Goal: Contribute content

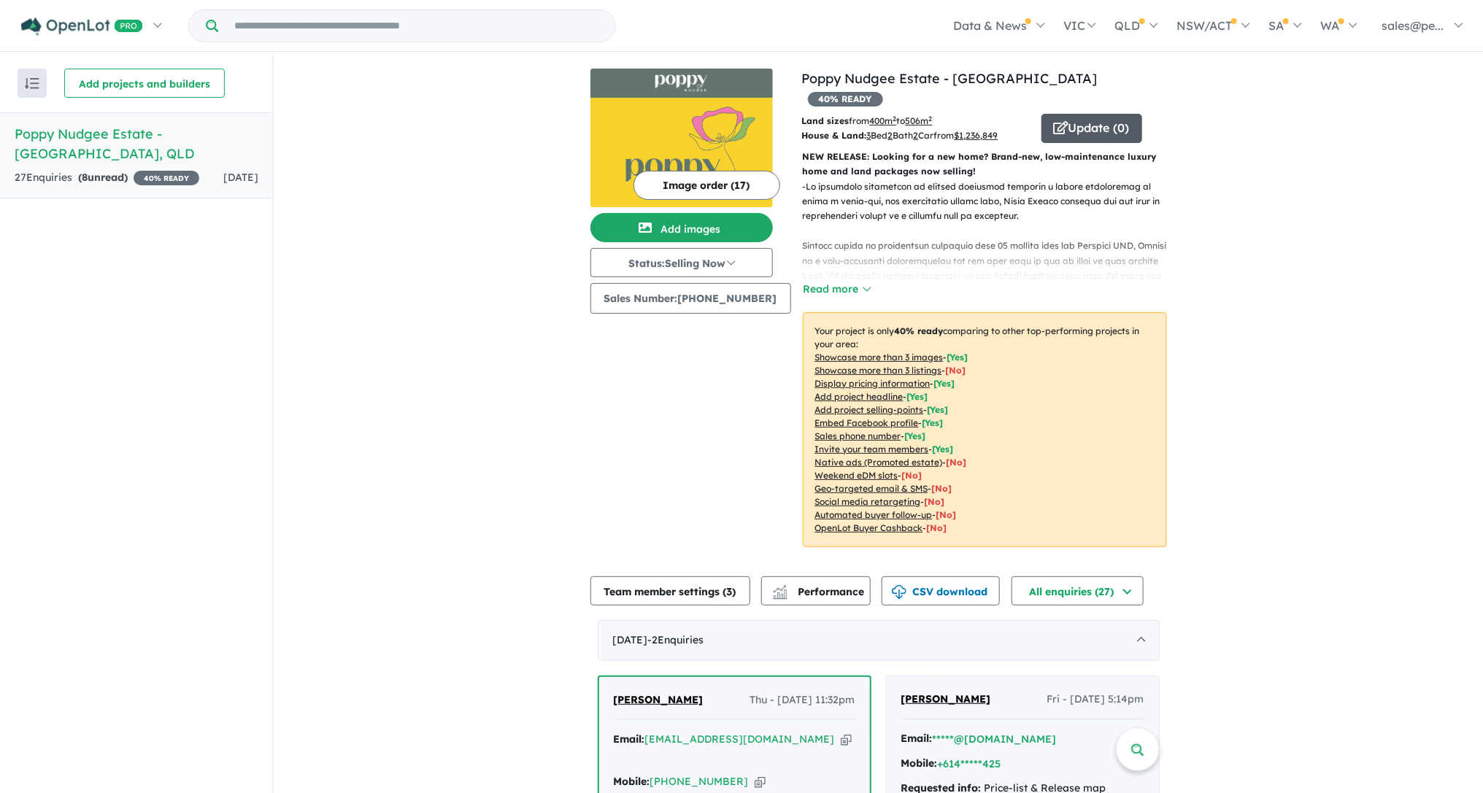
click at [1062, 114] on button "Update ( 0 )" at bounding box center [1091, 128] width 101 height 29
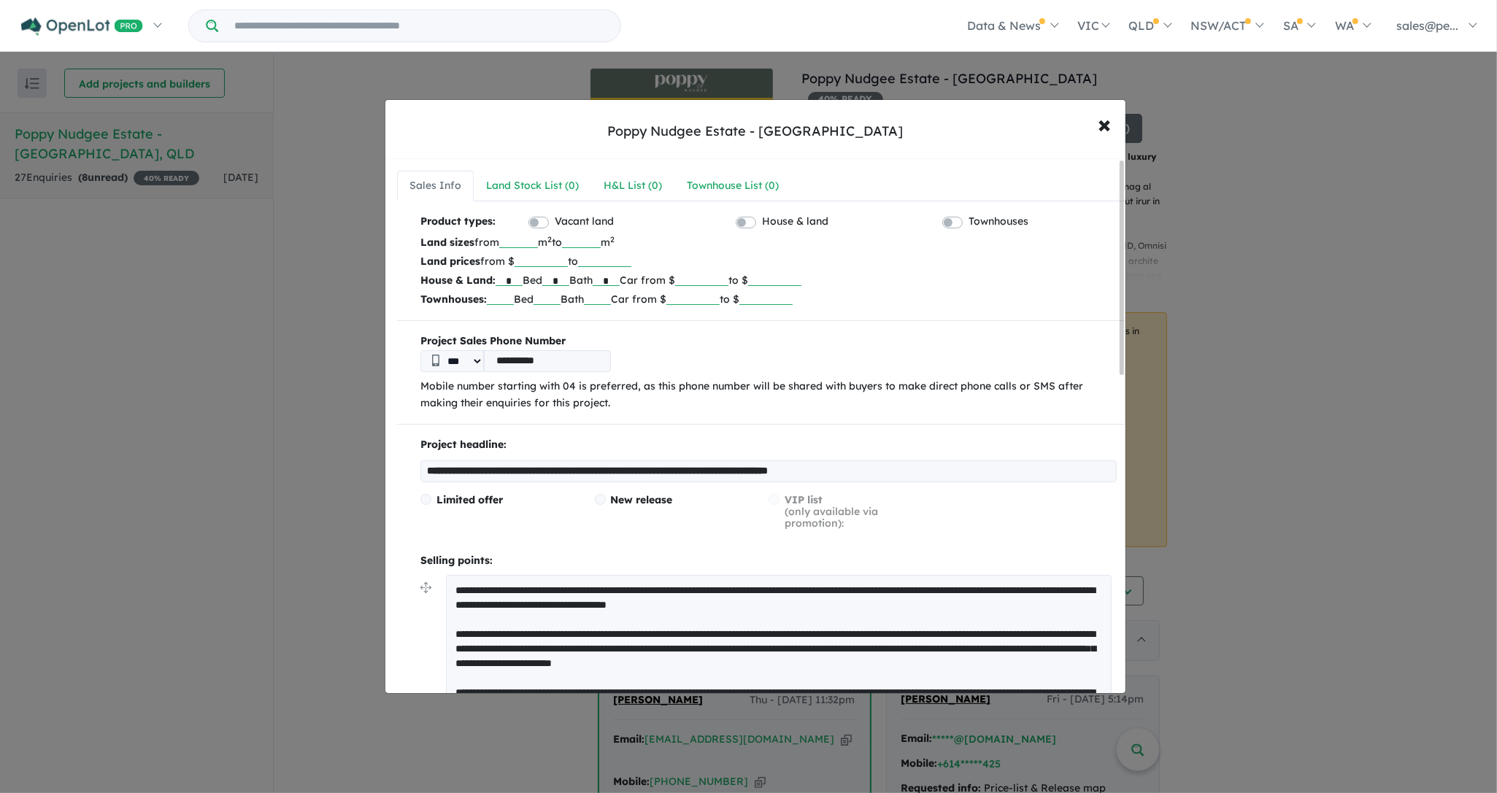
drag, startPoint x: 516, startPoint y: 280, endPoint x: 508, endPoint y: 280, distance: 8.0
click at [507, 280] on input "*" at bounding box center [508, 278] width 27 height 15
click at [516, 280] on input "*" at bounding box center [508, 278] width 27 height 15
drag, startPoint x: 517, startPoint y: 280, endPoint x: 505, endPoint y: 280, distance: 11.7
click at [505, 280] on input "*" at bounding box center [508, 278] width 27 height 15
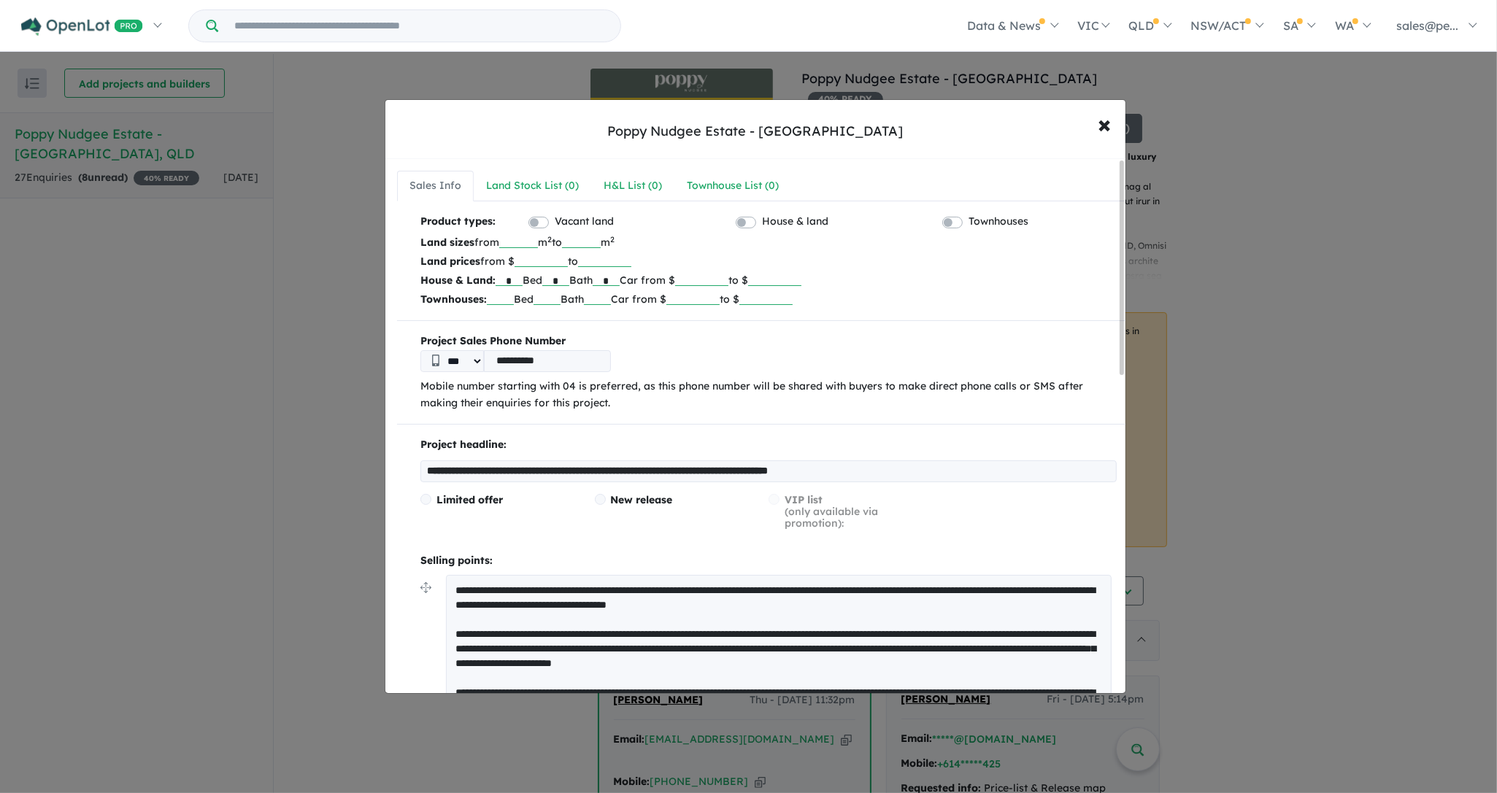
type input "*"
drag, startPoint x: 749, startPoint y: 280, endPoint x: 711, endPoint y: 280, distance: 37.9
click at [711, 280] on input "*******" at bounding box center [701, 278] width 53 height 15
type input "*******"
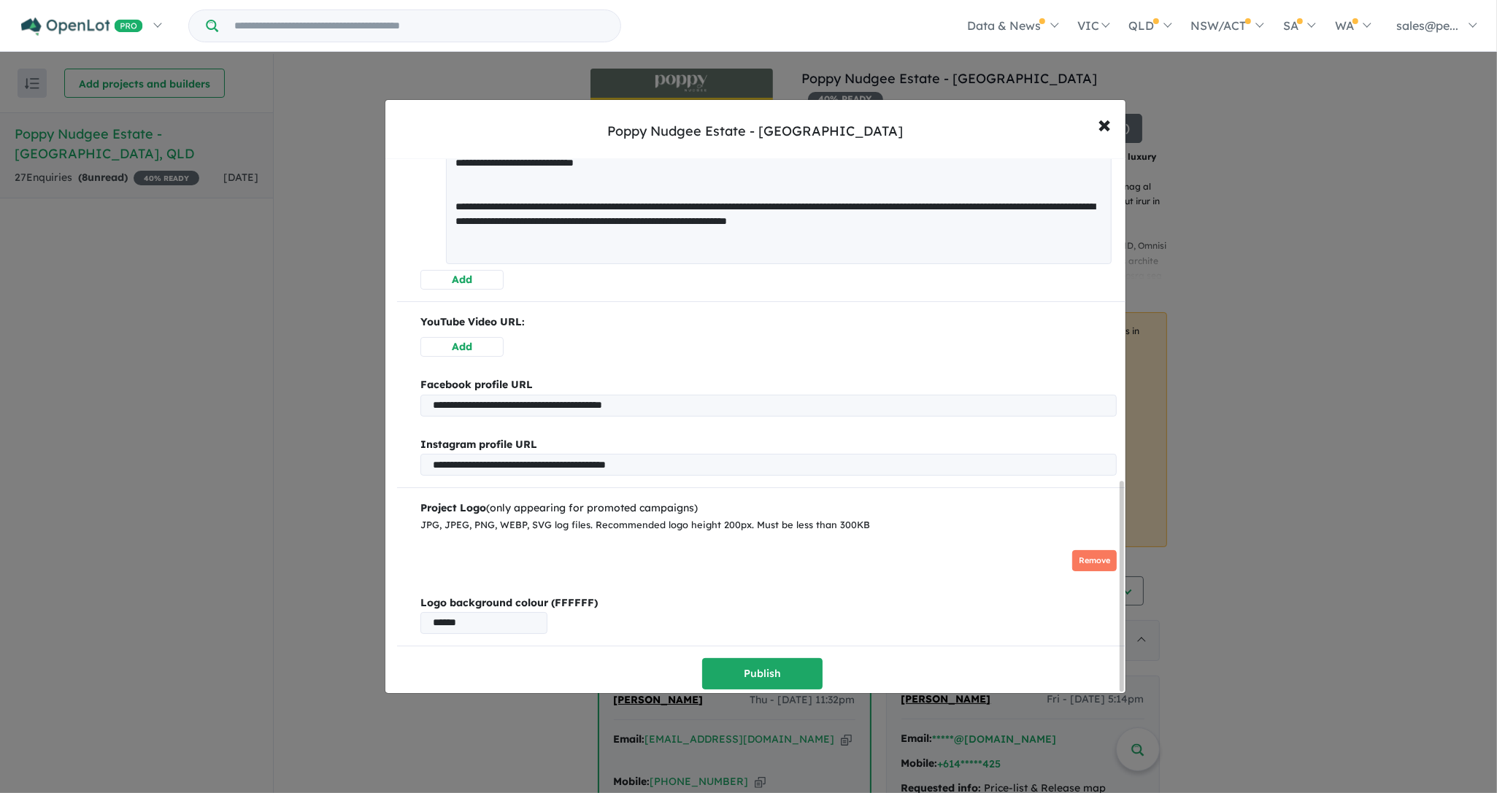
drag, startPoint x: 1122, startPoint y: 302, endPoint x: 1127, endPoint y: 668, distance: 365.6
click at [1127, 668] on div "**********" at bounding box center [748, 396] width 1497 height 793
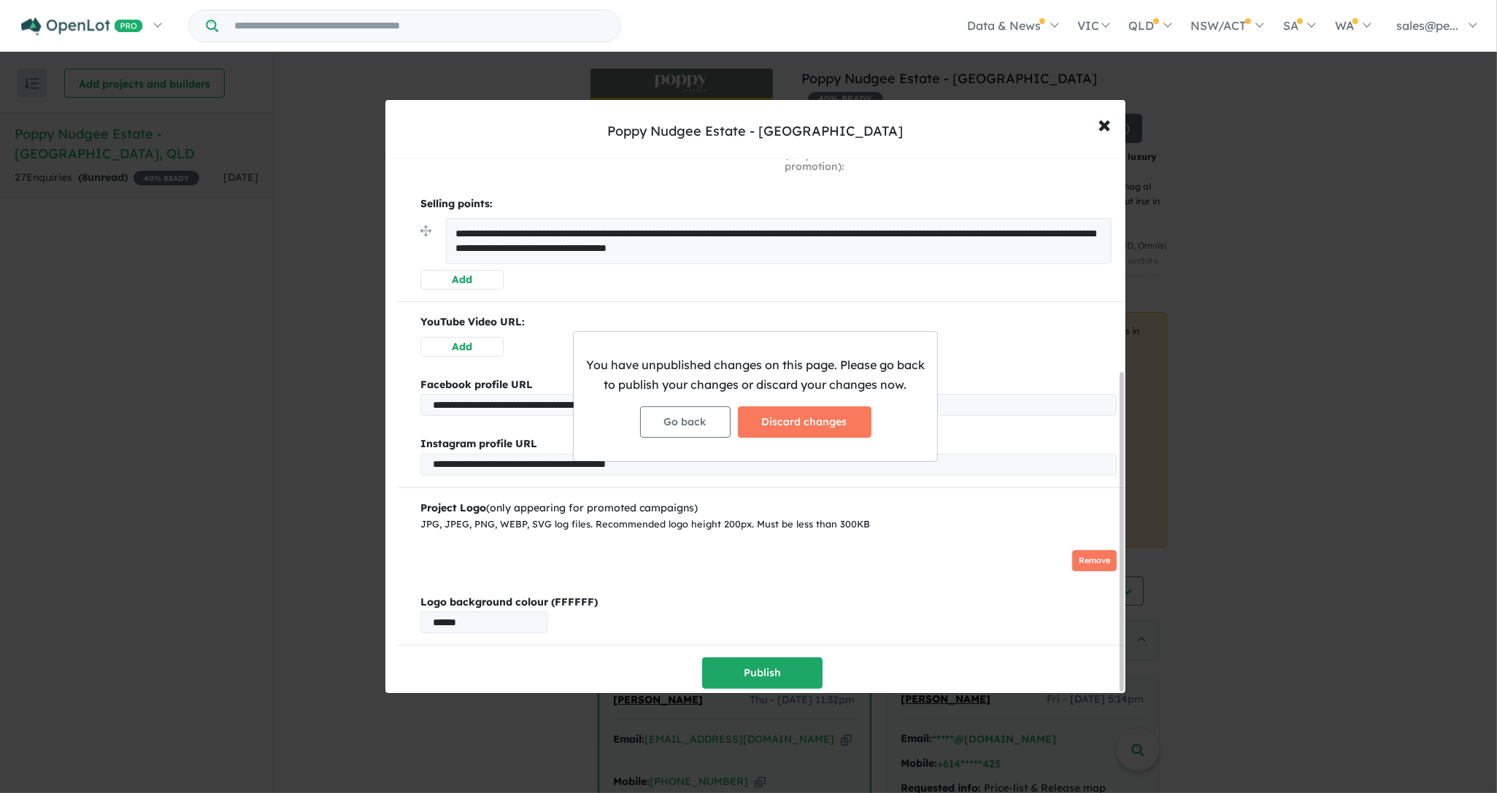
click at [759, 663] on div "You have unpublished changes on this page. Please go back to publish your chang…" at bounding box center [748, 396] width 1497 height 793
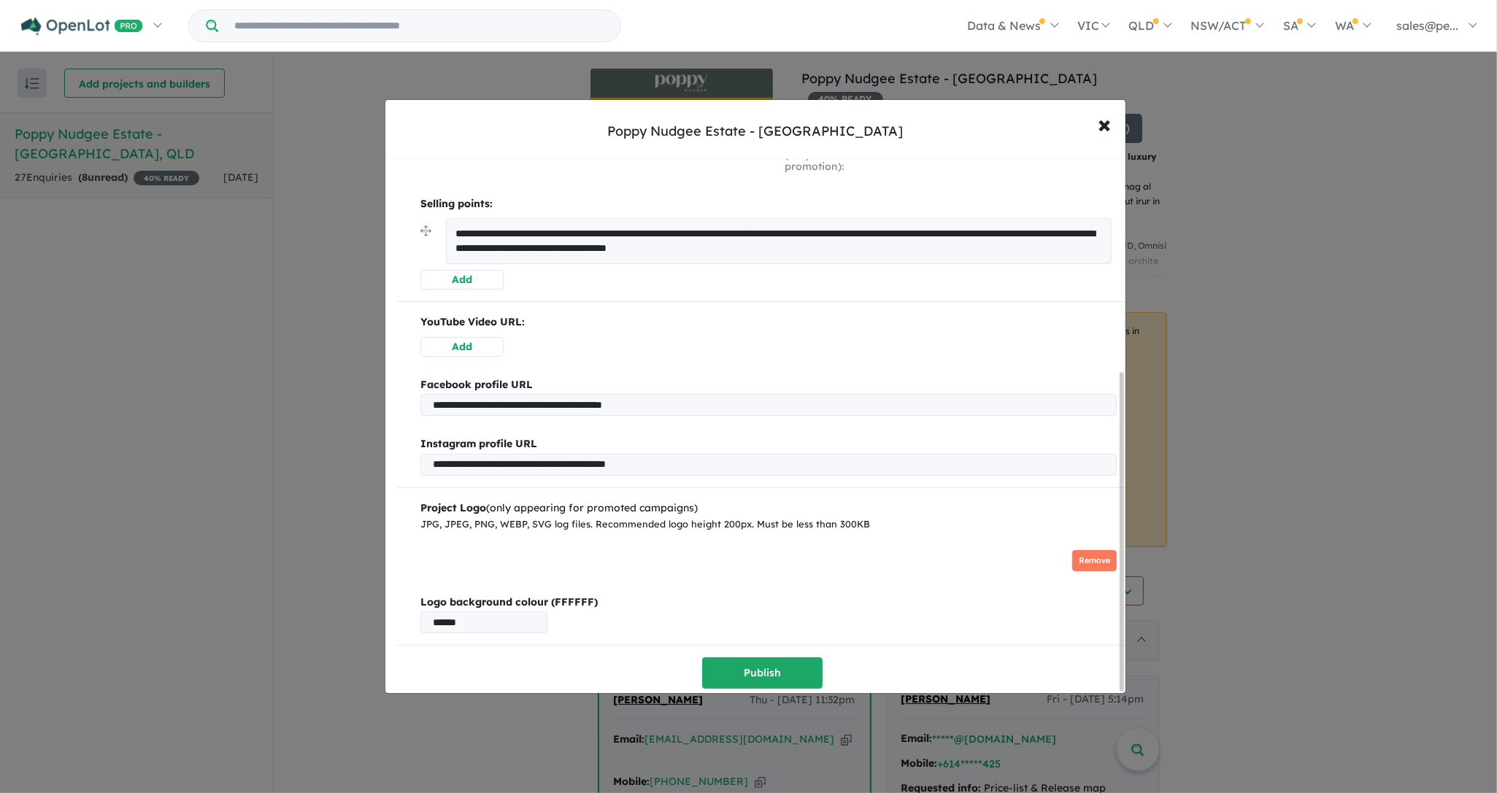
drag, startPoint x: 1122, startPoint y: 301, endPoint x: 1131, endPoint y: 687, distance: 385.4
click at [1131, 687] on div "**********" at bounding box center [748, 396] width 1497 height 793
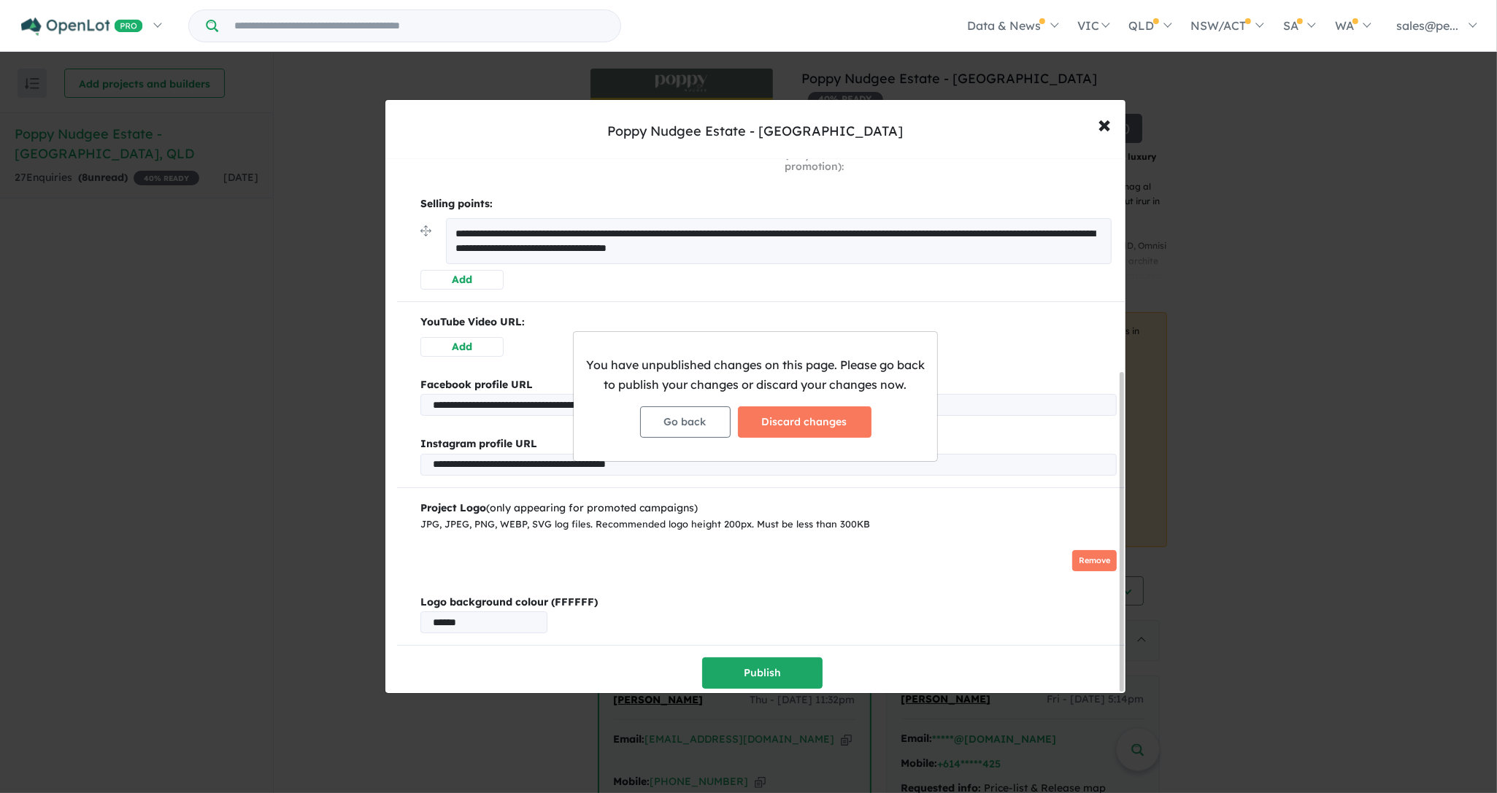
click at [773, 666] on div "You have unpublished changes on this page. Please go back to publish your chang…" at bounding box center [748, 396] width 1497 height 793
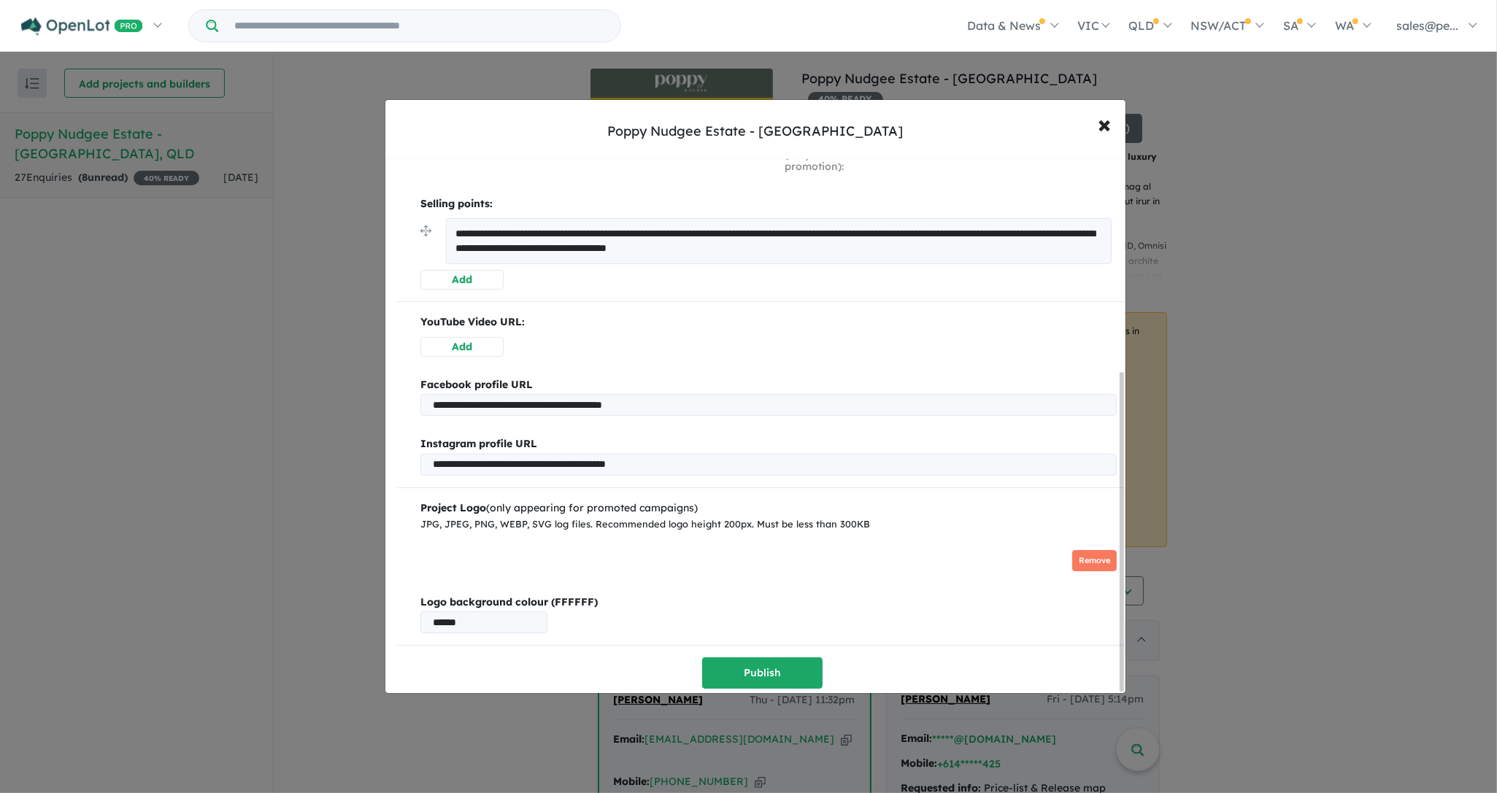
scroll to position [0, 0]
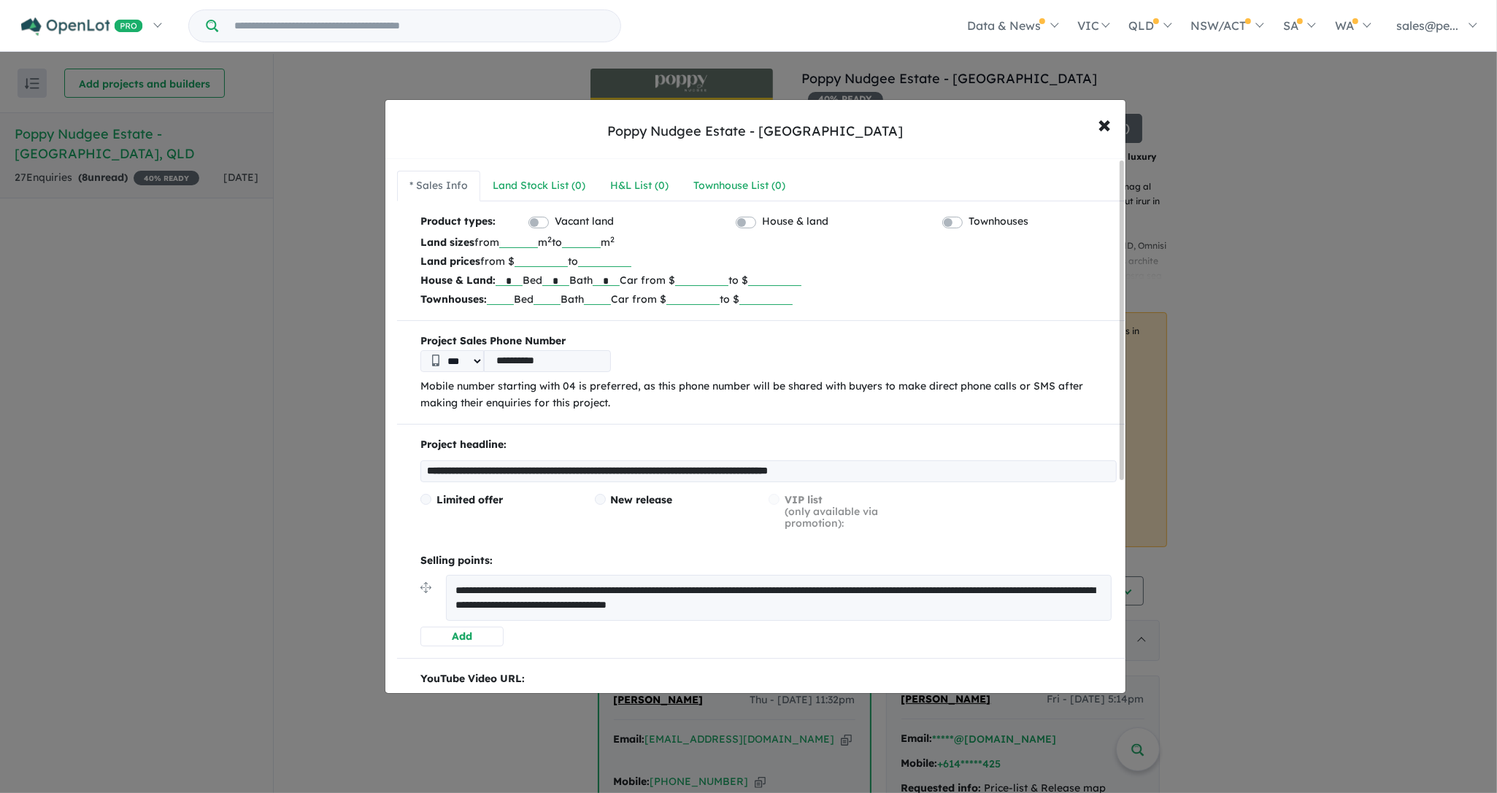
click at [773, 666] on div "**********" at bounding box center [762, 629] width 730 height 833
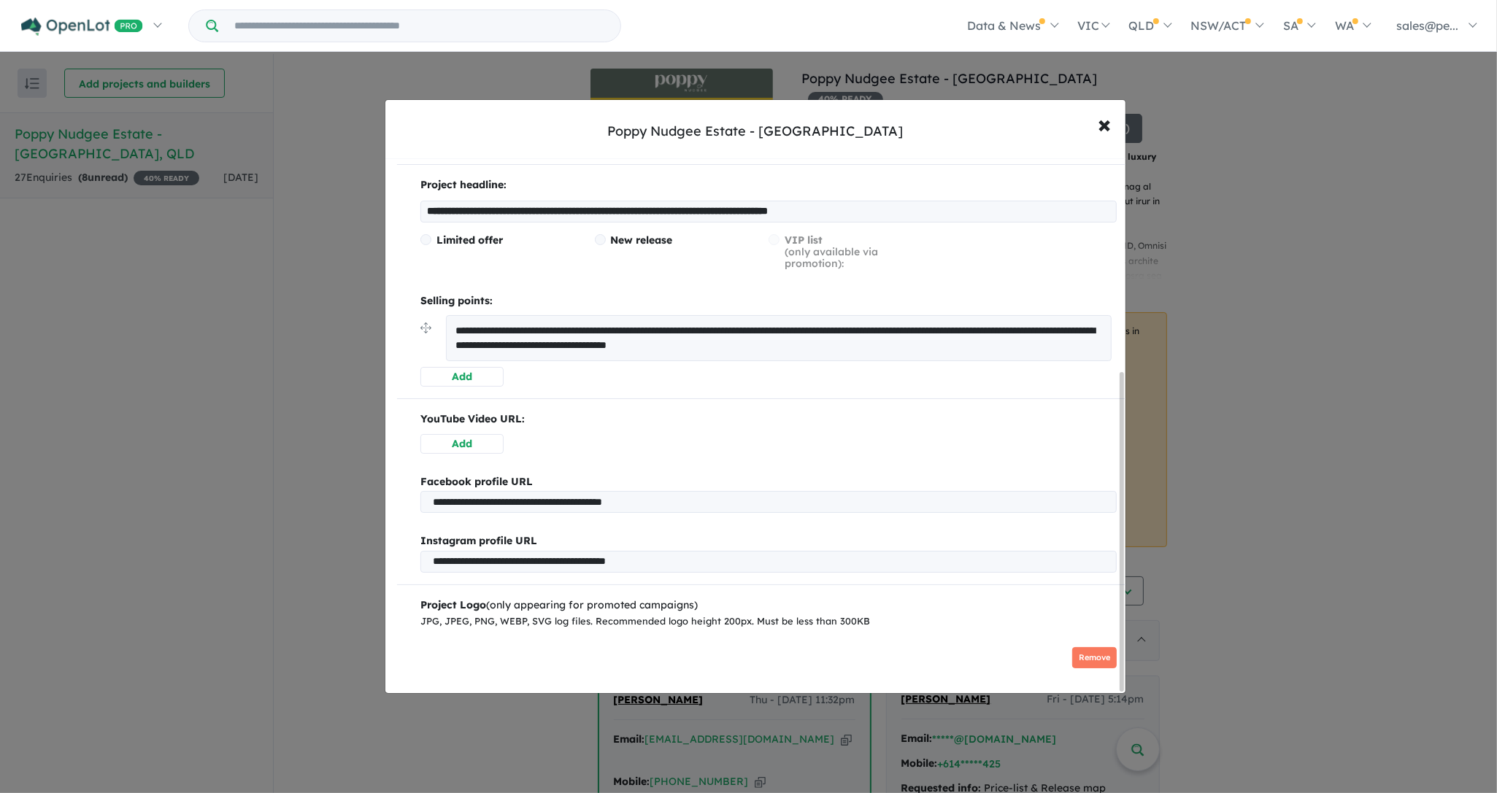
scroll to position [362, 0]
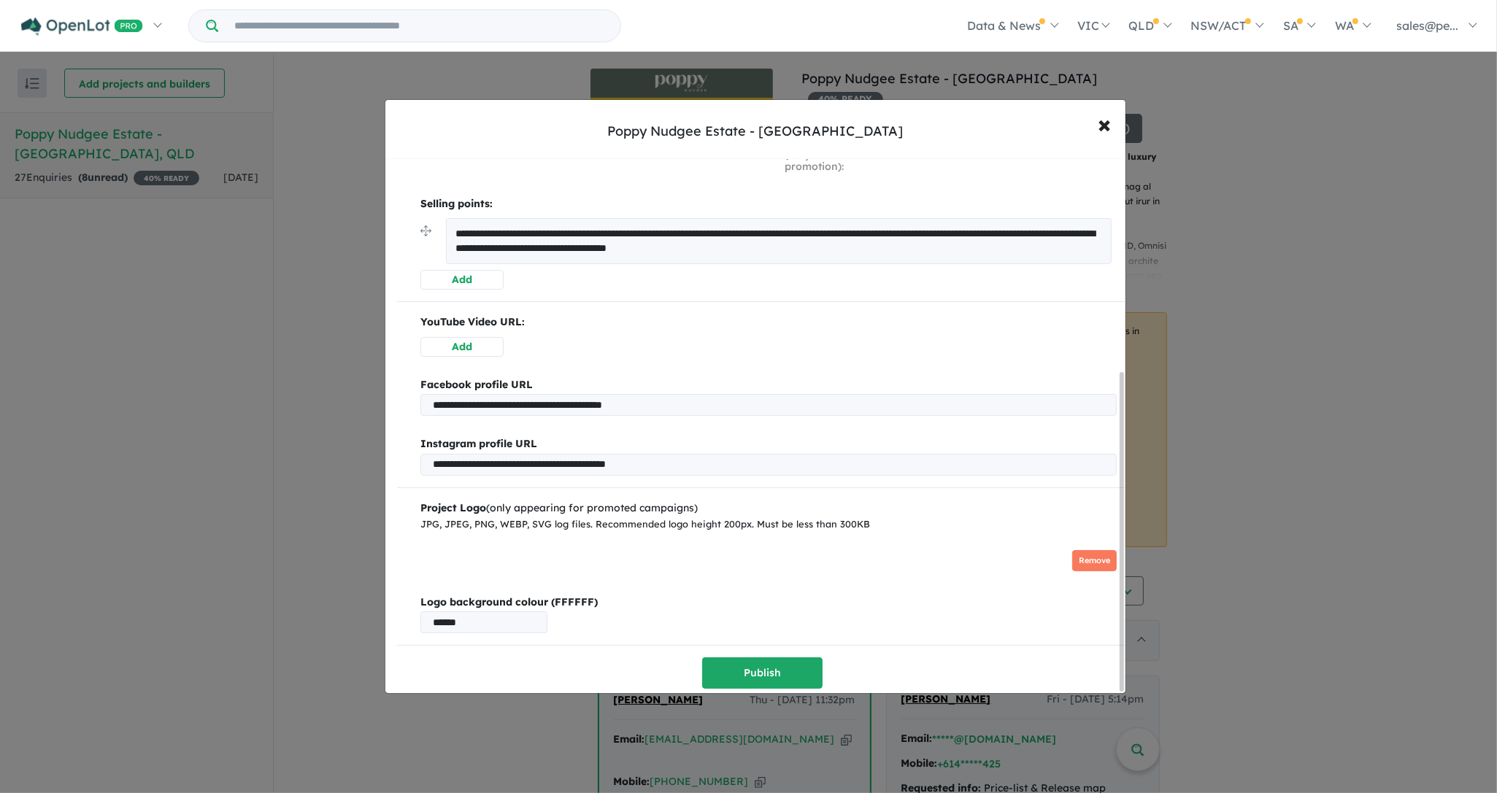
drag, startPoint x: 1120, startPoint y: 279, endPoint x: 1118, endPoint y: 585, distance: 305.8
click at [1118, 585] on div "**********" at bounding box center [755, 426] width 740 height 534
click at [775, 667] on button "Publish" at bounding box center [762, 672] width 120 height 31
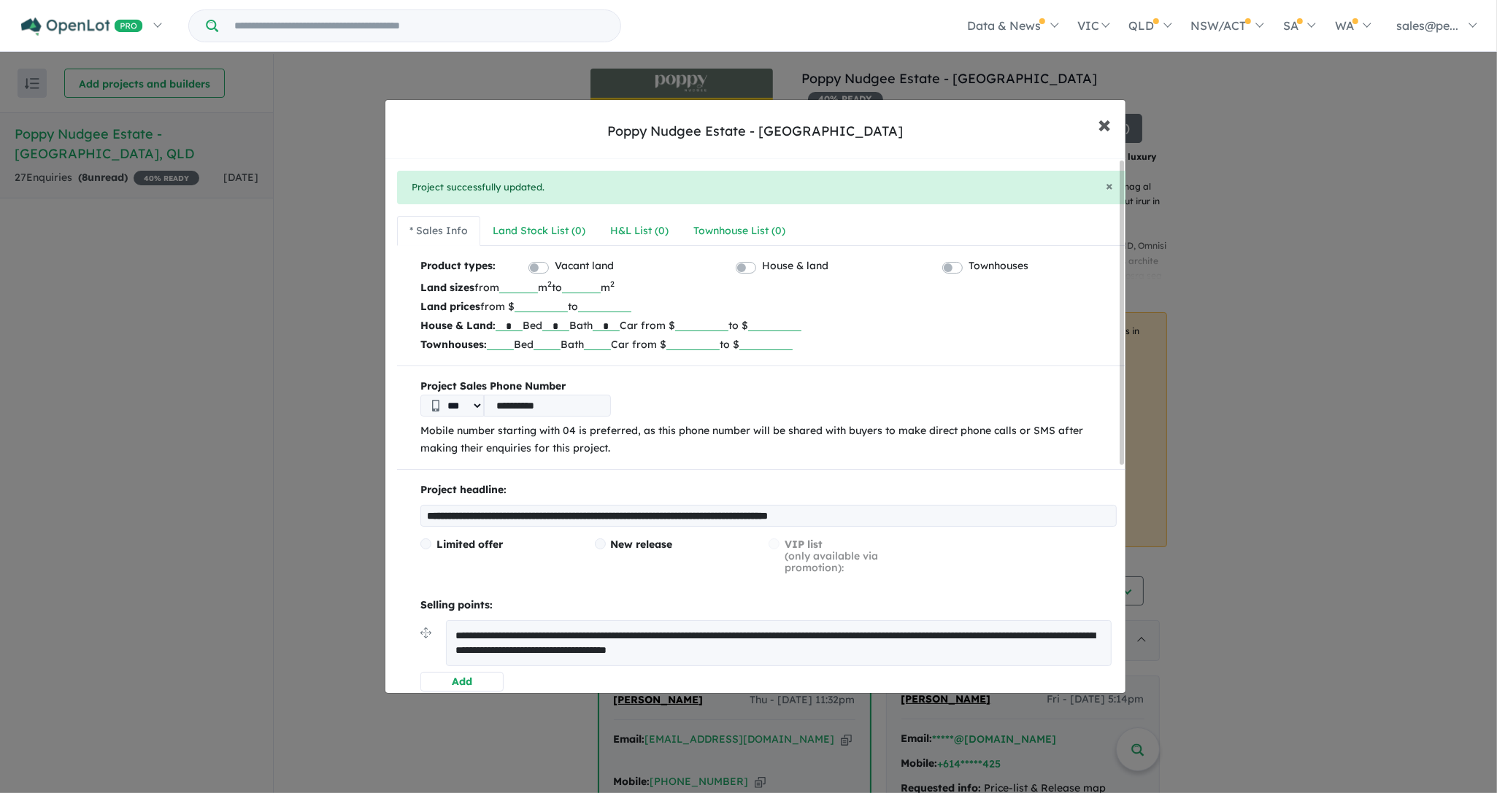
click at [1108, 128] on span "×" at bounding box center [1104, 123] width 13 height 31
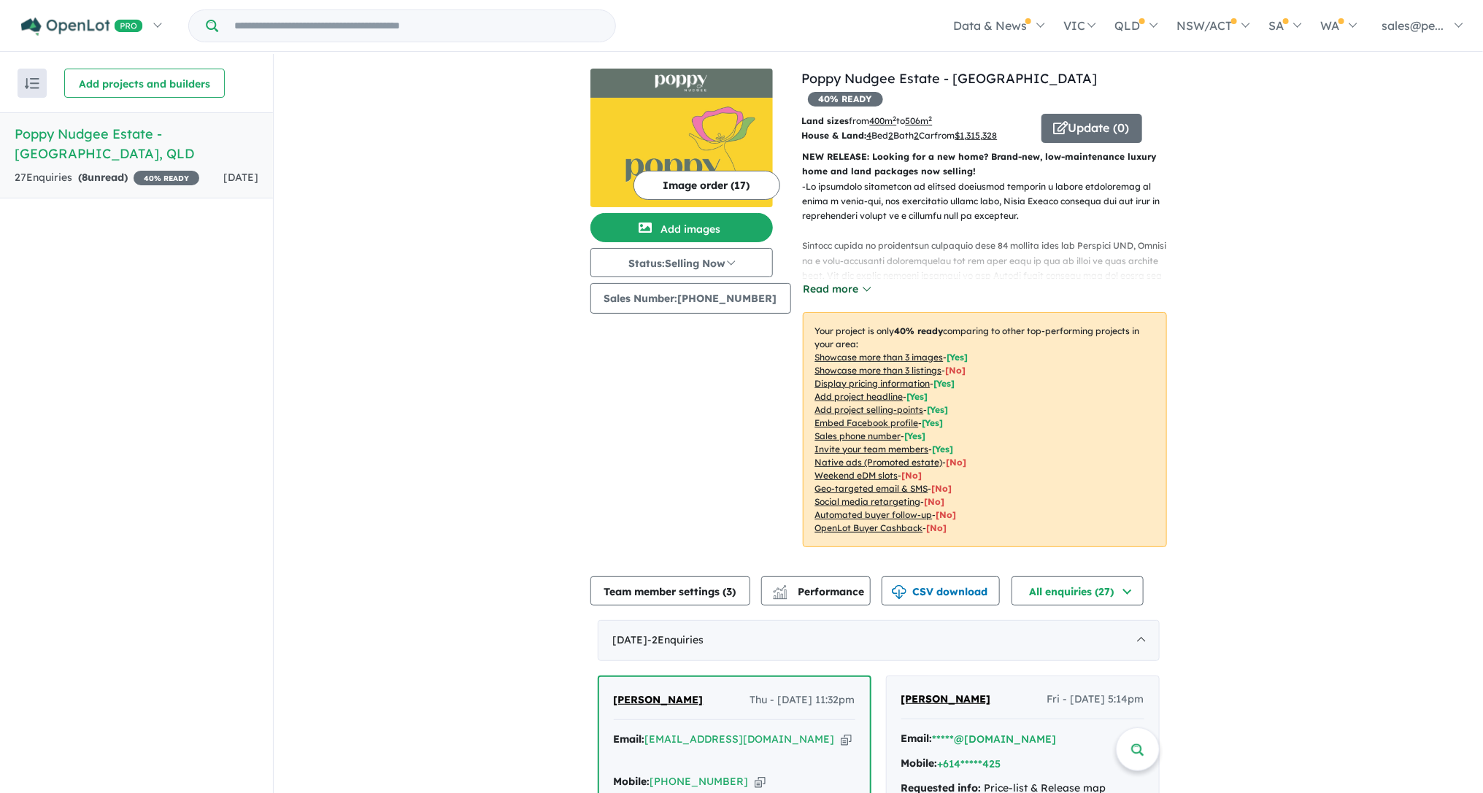
click at [850, 281] on button "Read more" at bounding box center [837, 289] width 69 height 17
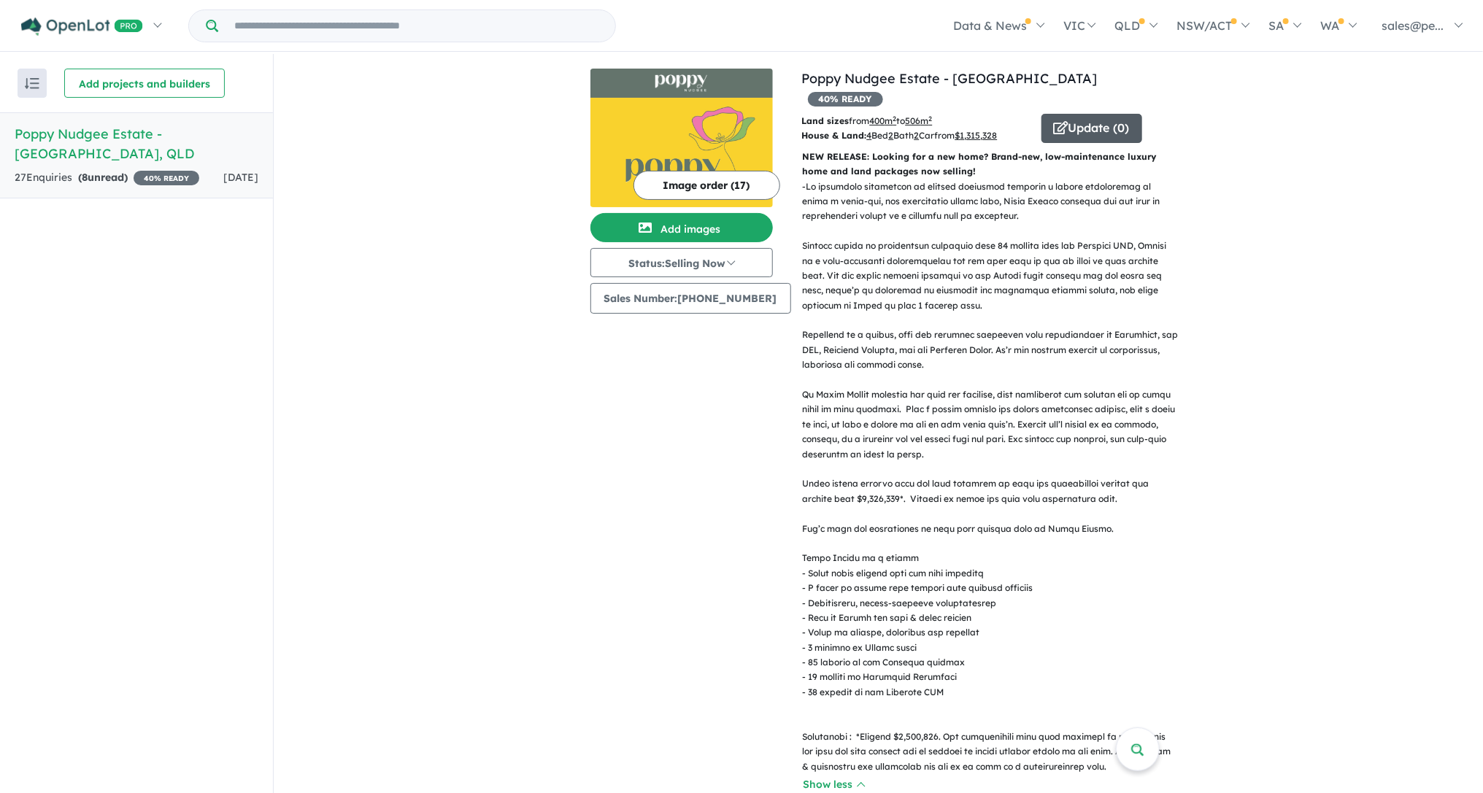
click at [1085, 114] on button "Update ( 0 )" at bounding box center [1091, 128] width 101 height 29
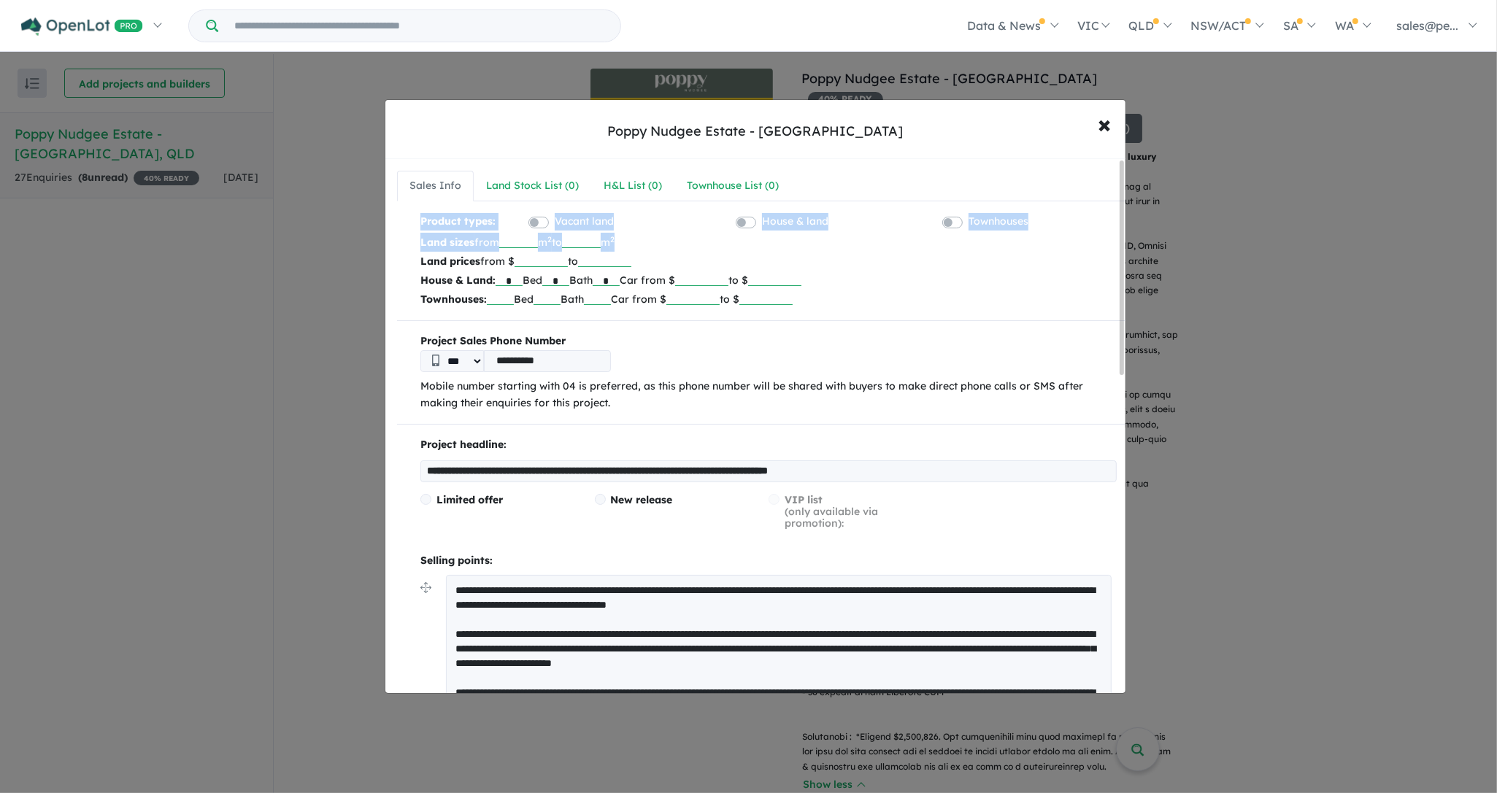
drag, startPoint x: 1124, startPoint y: 250, endPoint x: 1125, endPoint y: 312, distance: 61.3
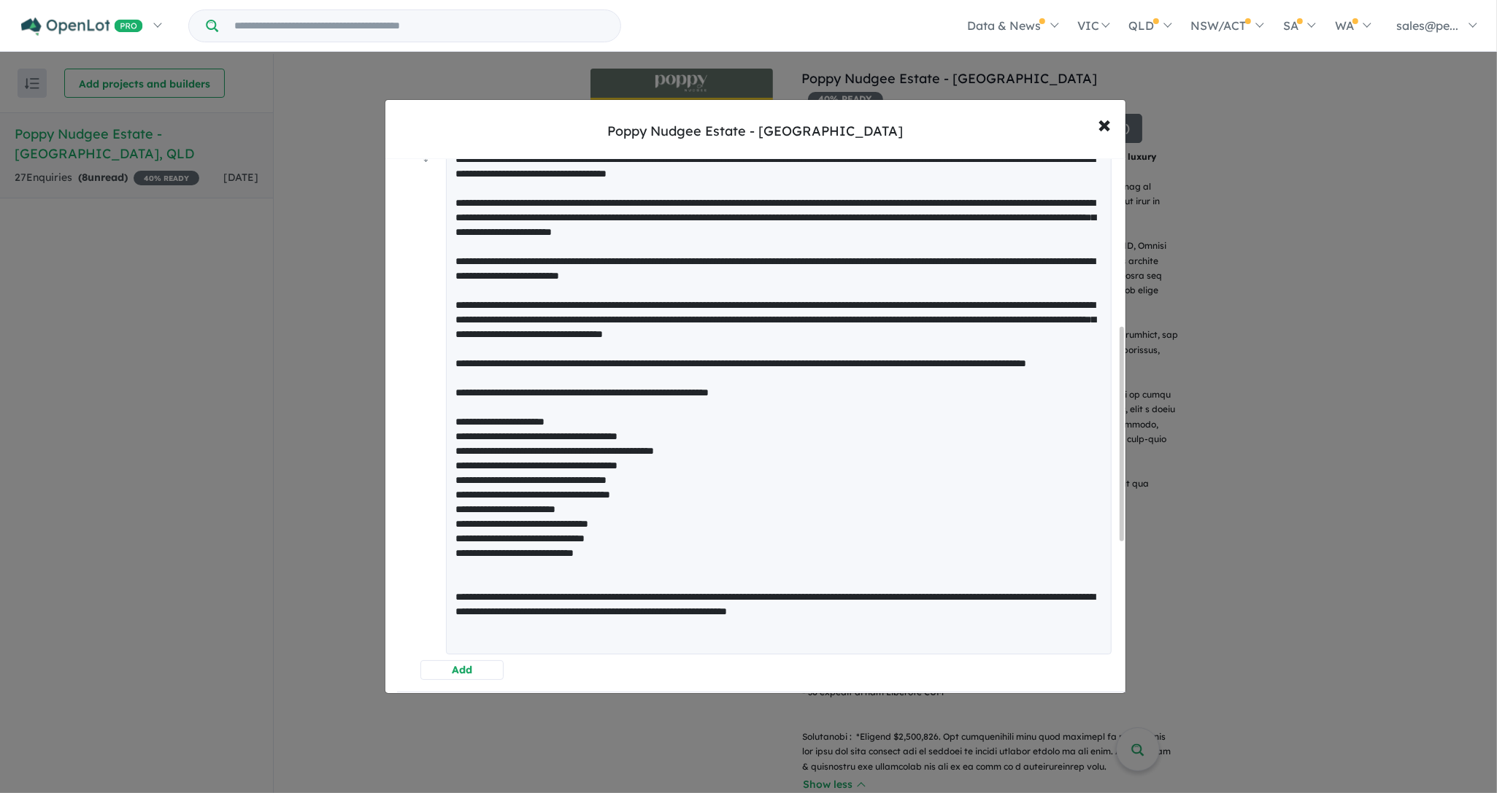
scroll to position [433, 0]
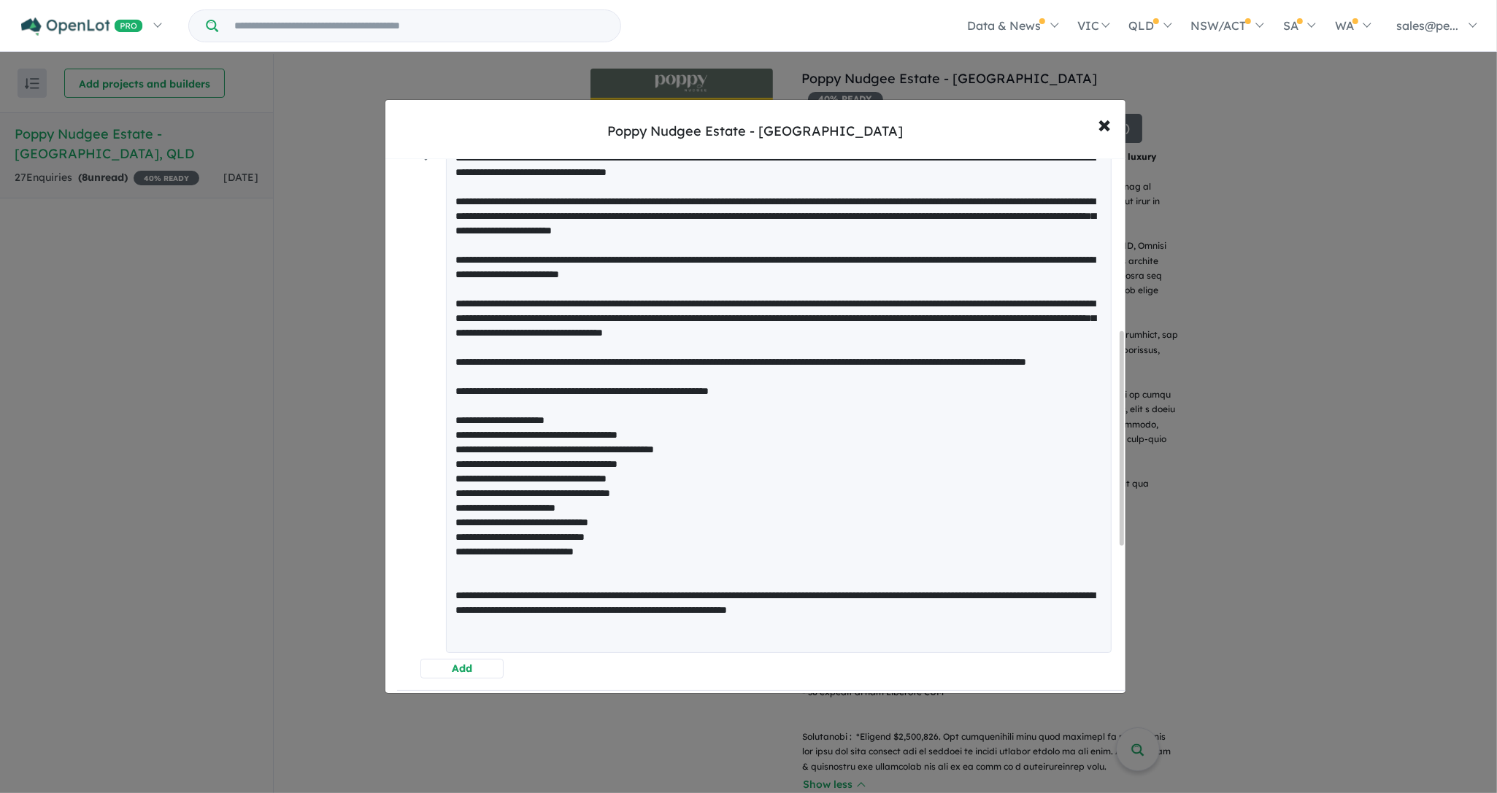
drag, startPoint x: 1120, startPoint y: 301, endPoint x: 1133, endPoint y: 471, distance: 170.5
click at [1133, 472] on div "**********" at bounding box center [748, 396] width 1497 height 793
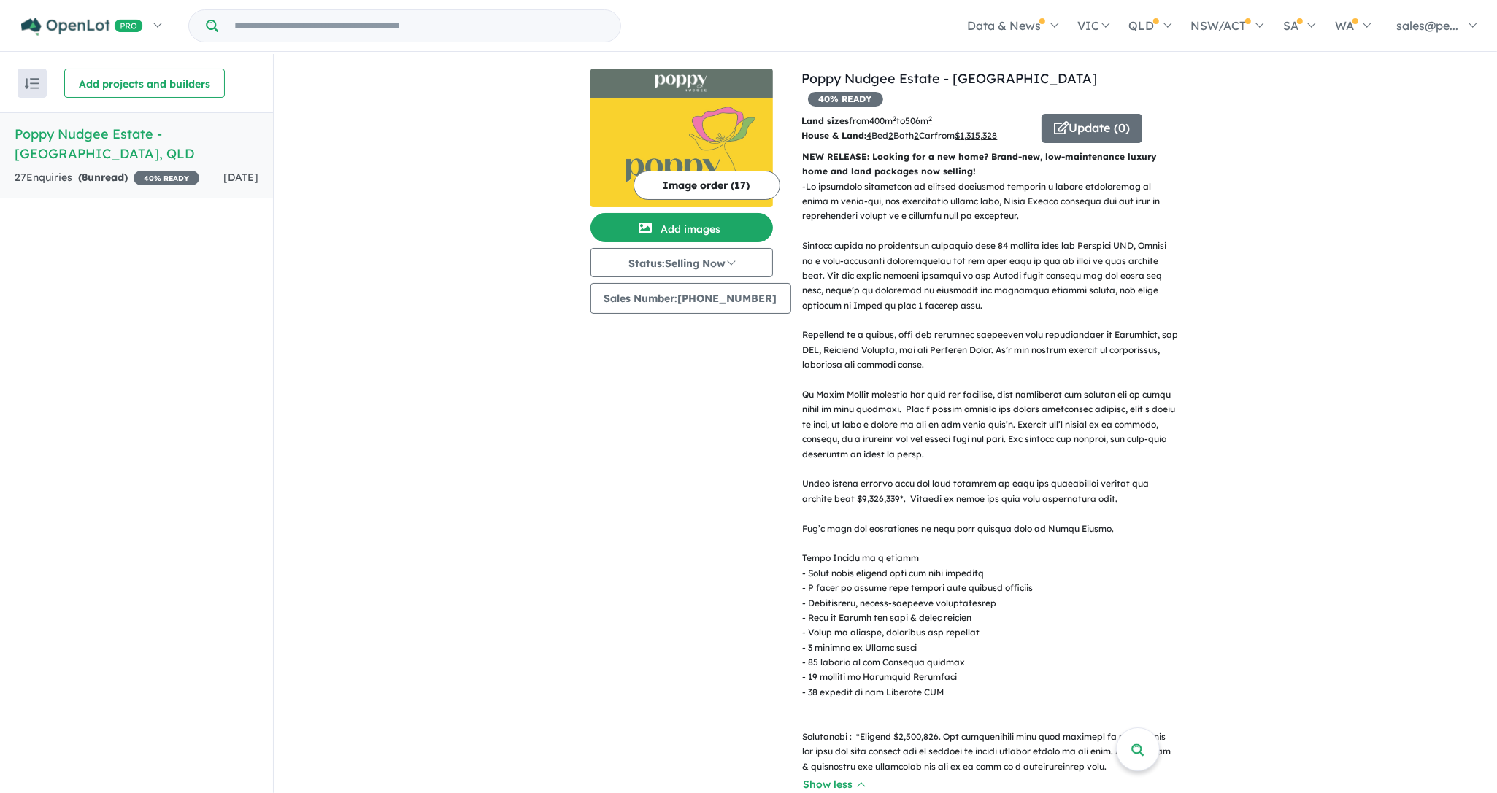
scroll to position [0, 0]
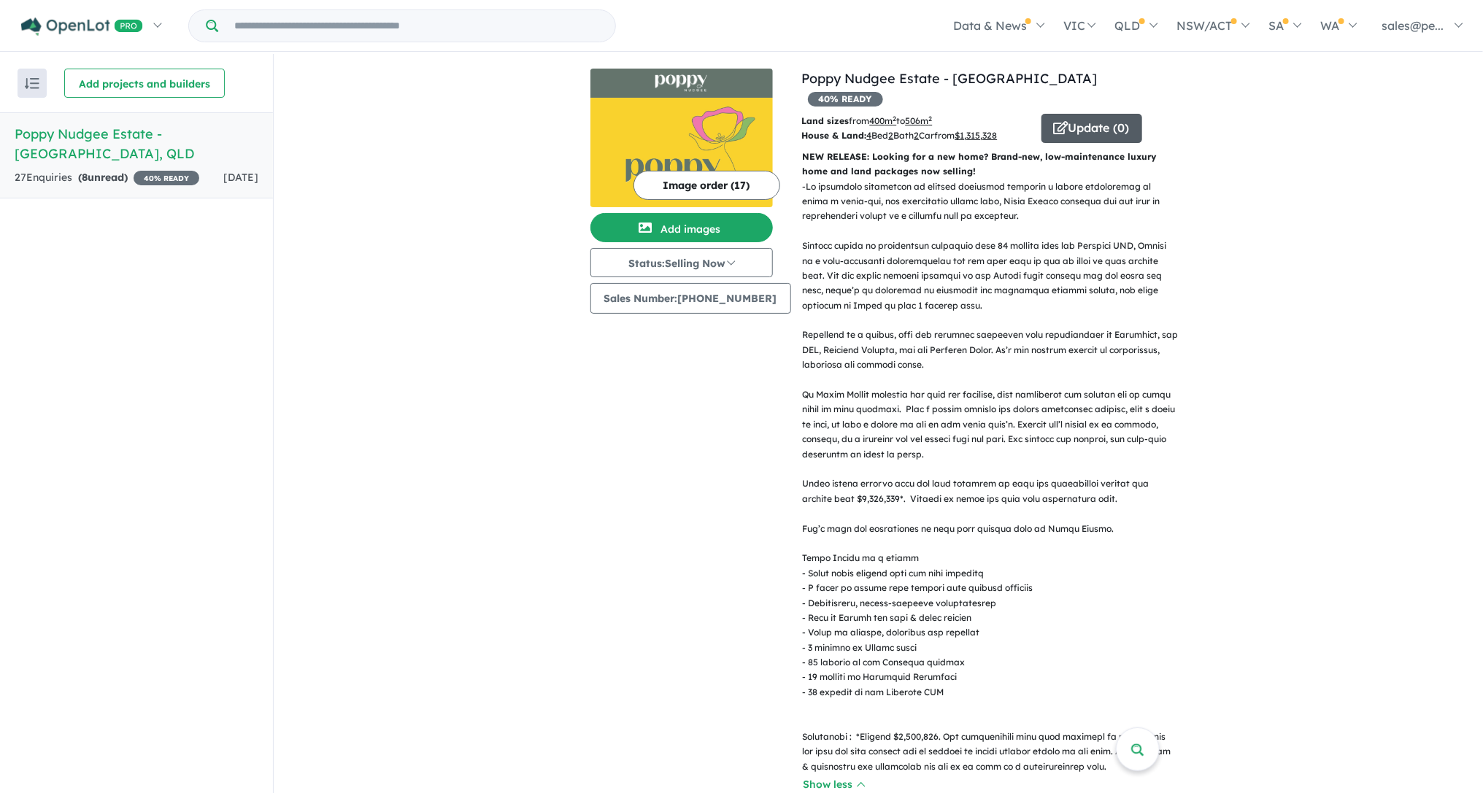
click at [1068, 114] on button "Update ( 0 )" at bounding box center [1091, 128] width 101 height 29
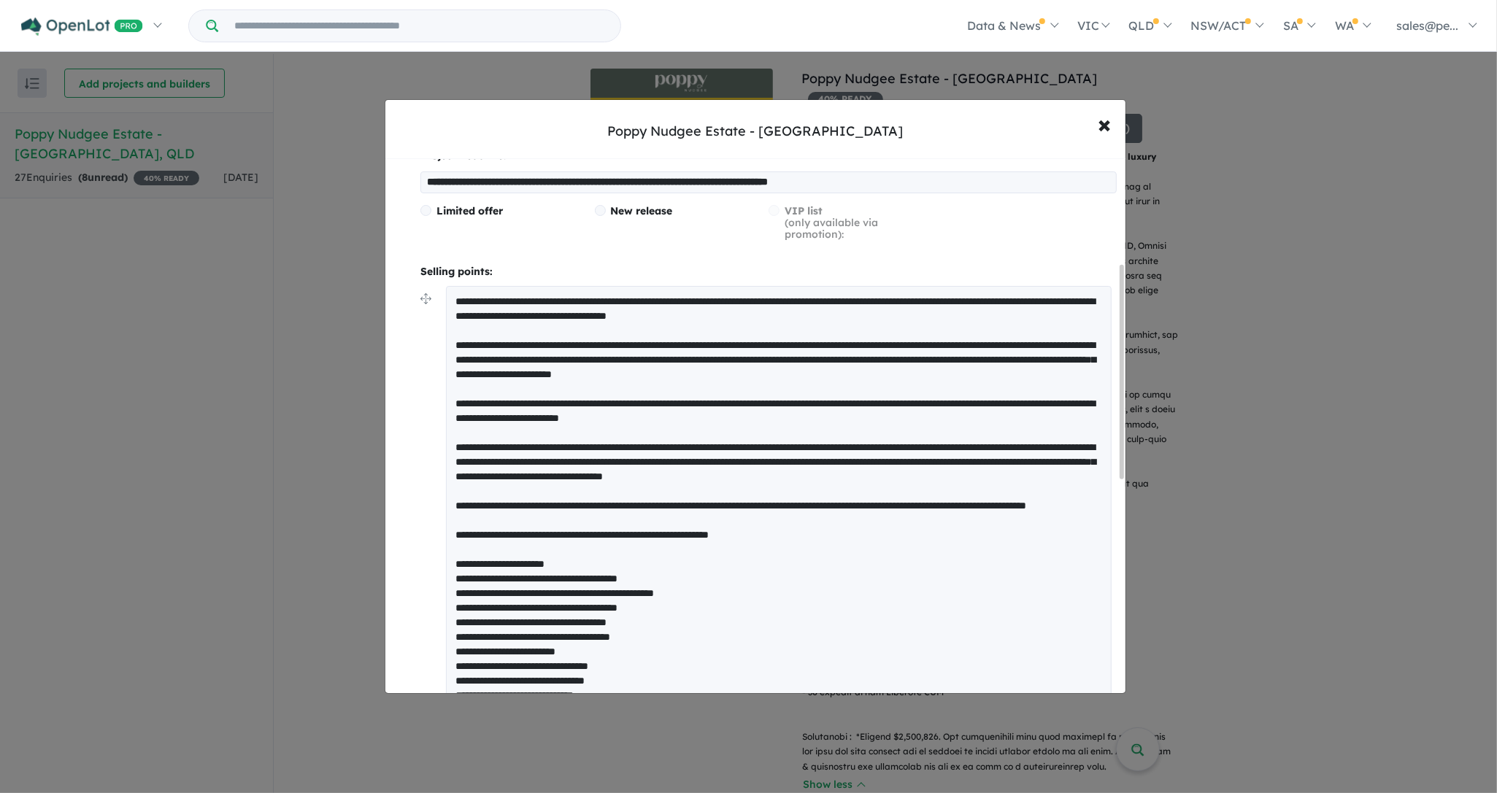
drag, startPoint x: 1122, startPoint y: 335, endPoint x: 1120, endPoint y: 452, distance: 117.5
click at [1120, 452] on div at bounding box center [1121, 372] width 4 height 215
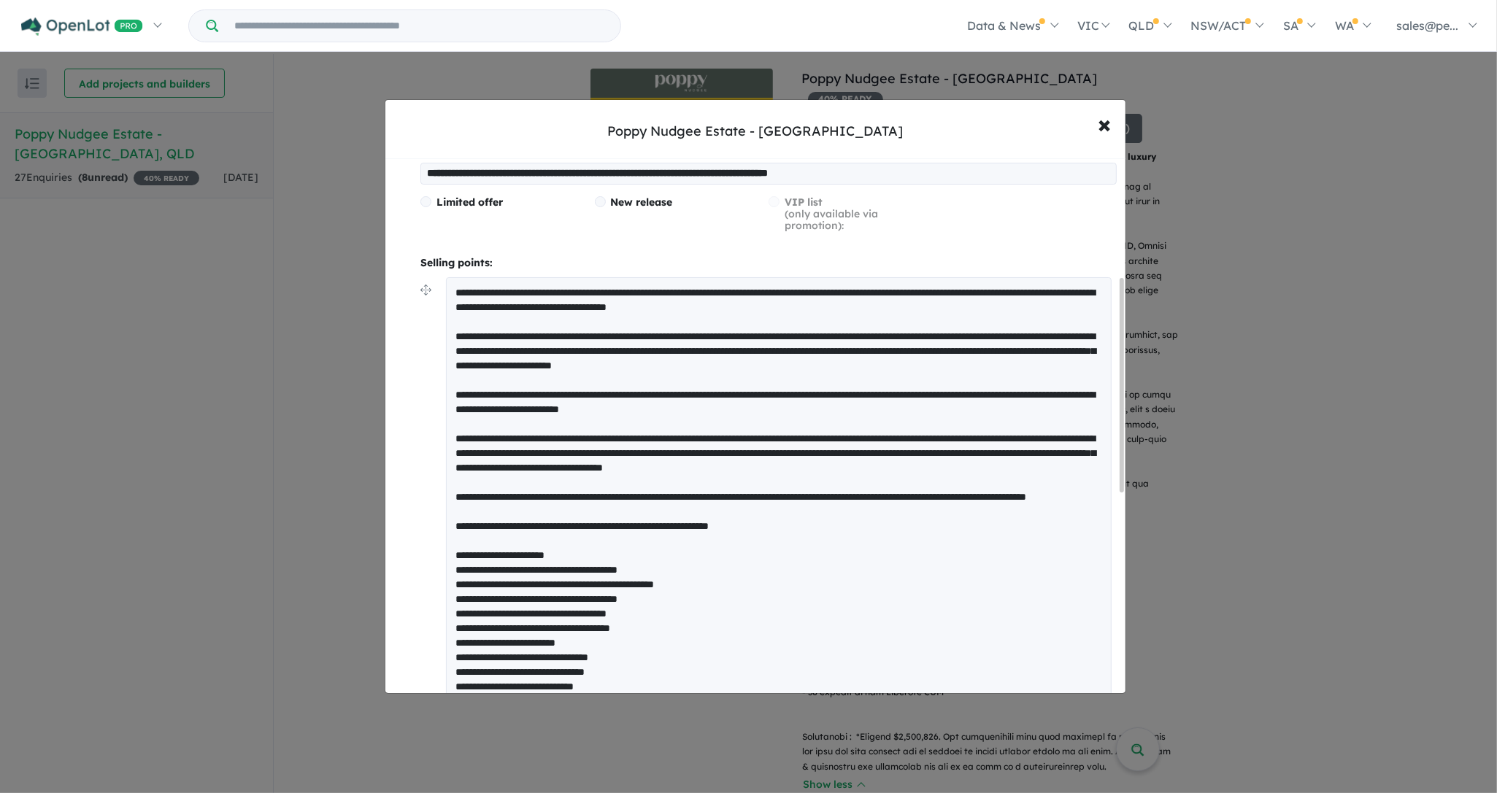
drag, startPoint x: 981, startPoint y: 498, endPoint x: 895, endPoint y: 495, distance: 86.1
click at [895, 495] on textarea at bounding box center [779, 532] width 666 height 511
click at [867, 496] on textarea at bounding box center [779, 532] width 666 height 511
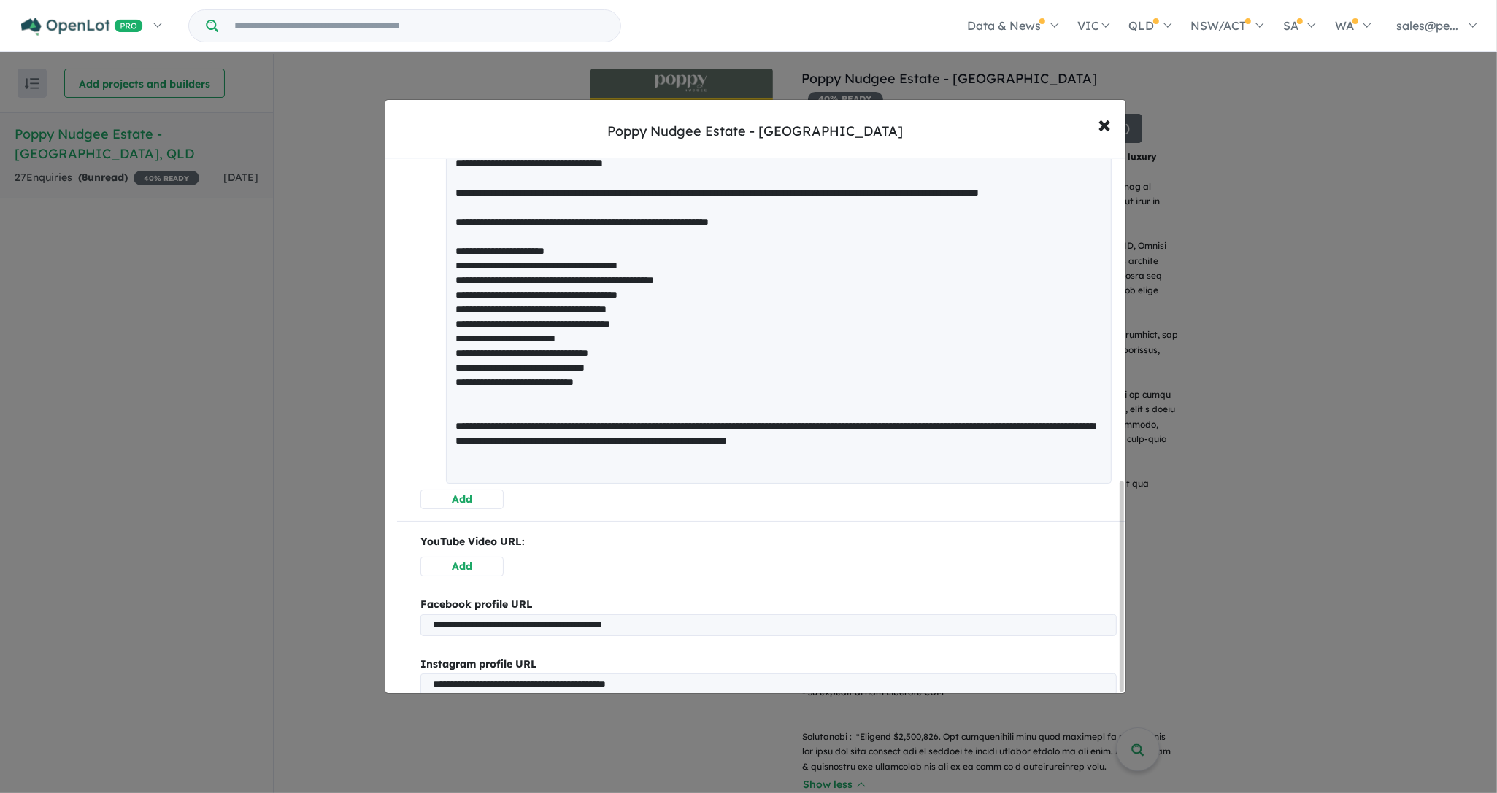
scroll to position [827, 0]
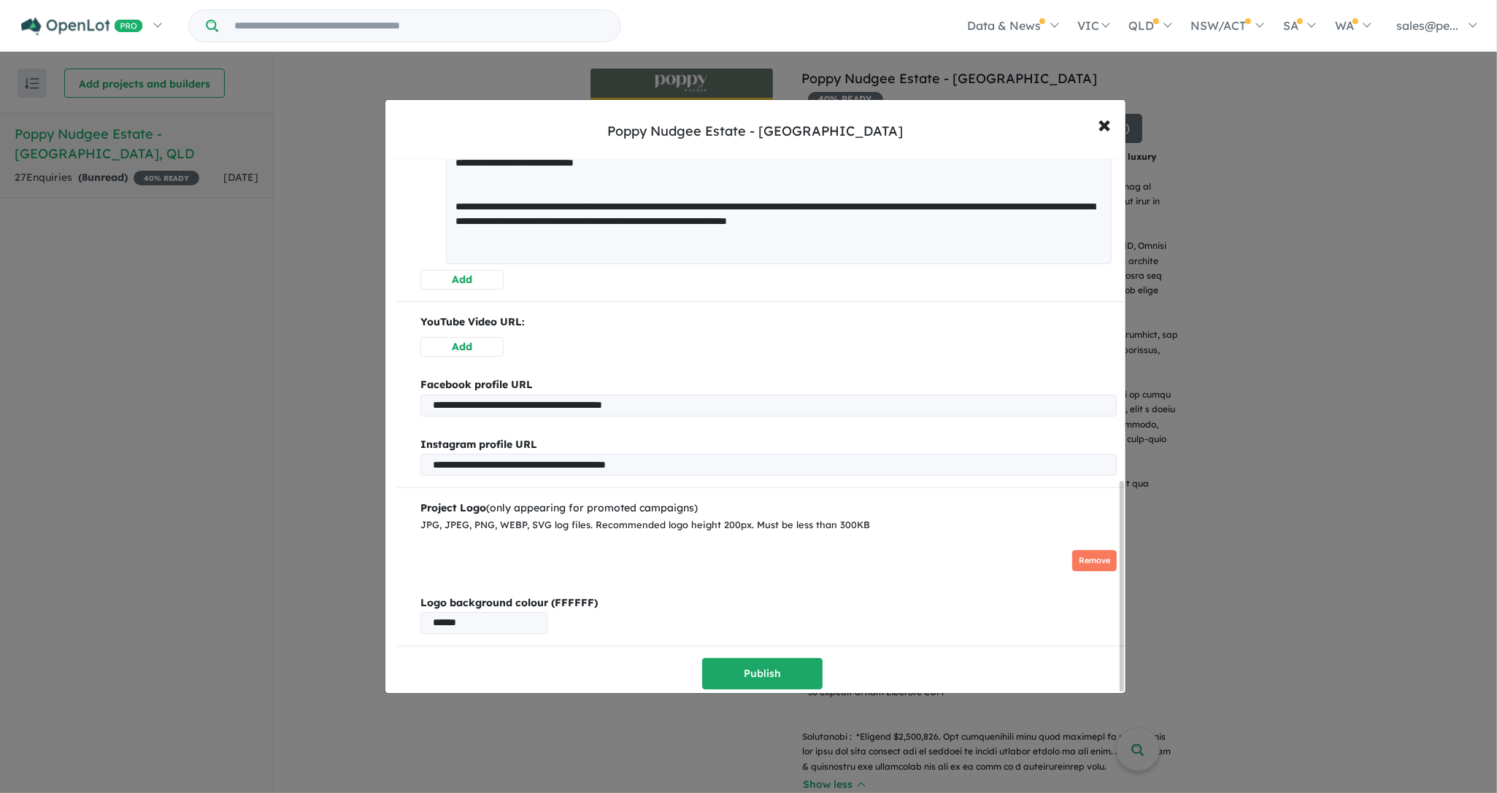
drag, startPoint x: 1122, startPoint y: 342, endPoint x: 1114, endPoint y: 582, distance: 239.5
click at [1114, 582] on div "**********" at bounding box center [755, 426] width 740 height 534
type textarea "**********"
click at [737, 671] on button "Publish" at bounding box center [762, 673] width 120 height 31
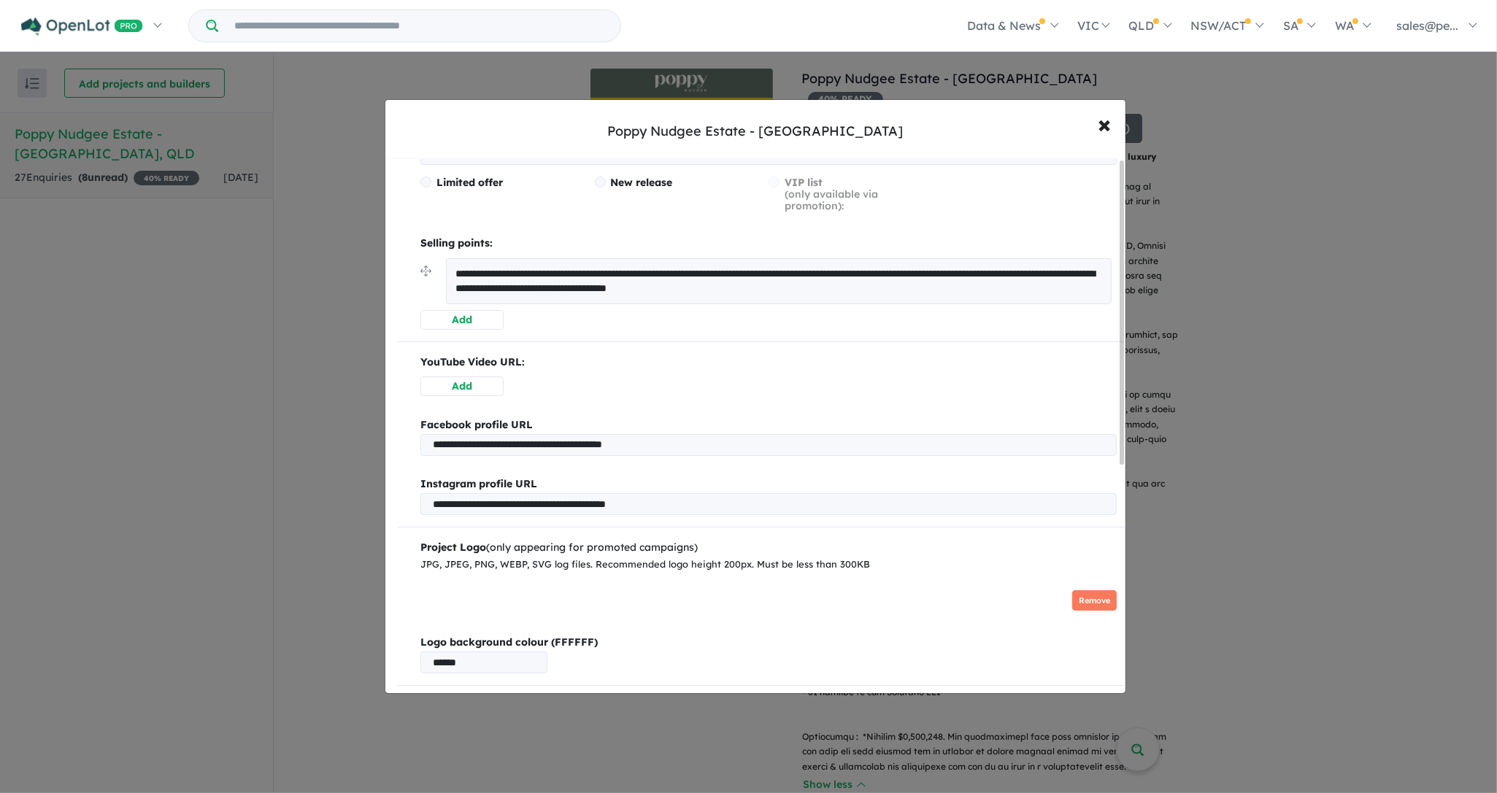
scroll to position [0, 0]
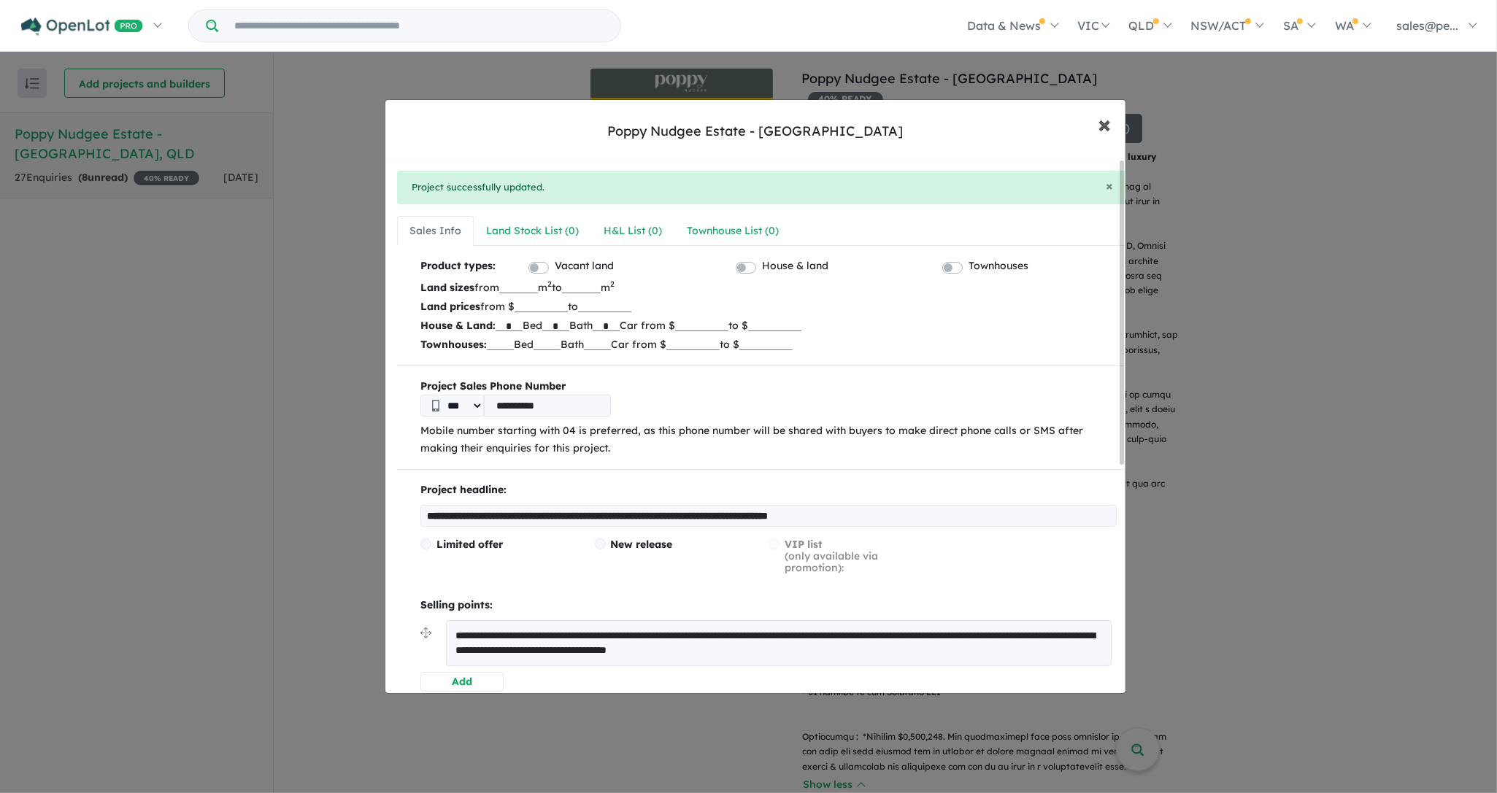
click at [1106, 121] on span "×" at bounding box center [1104, 123] width 13 height 31
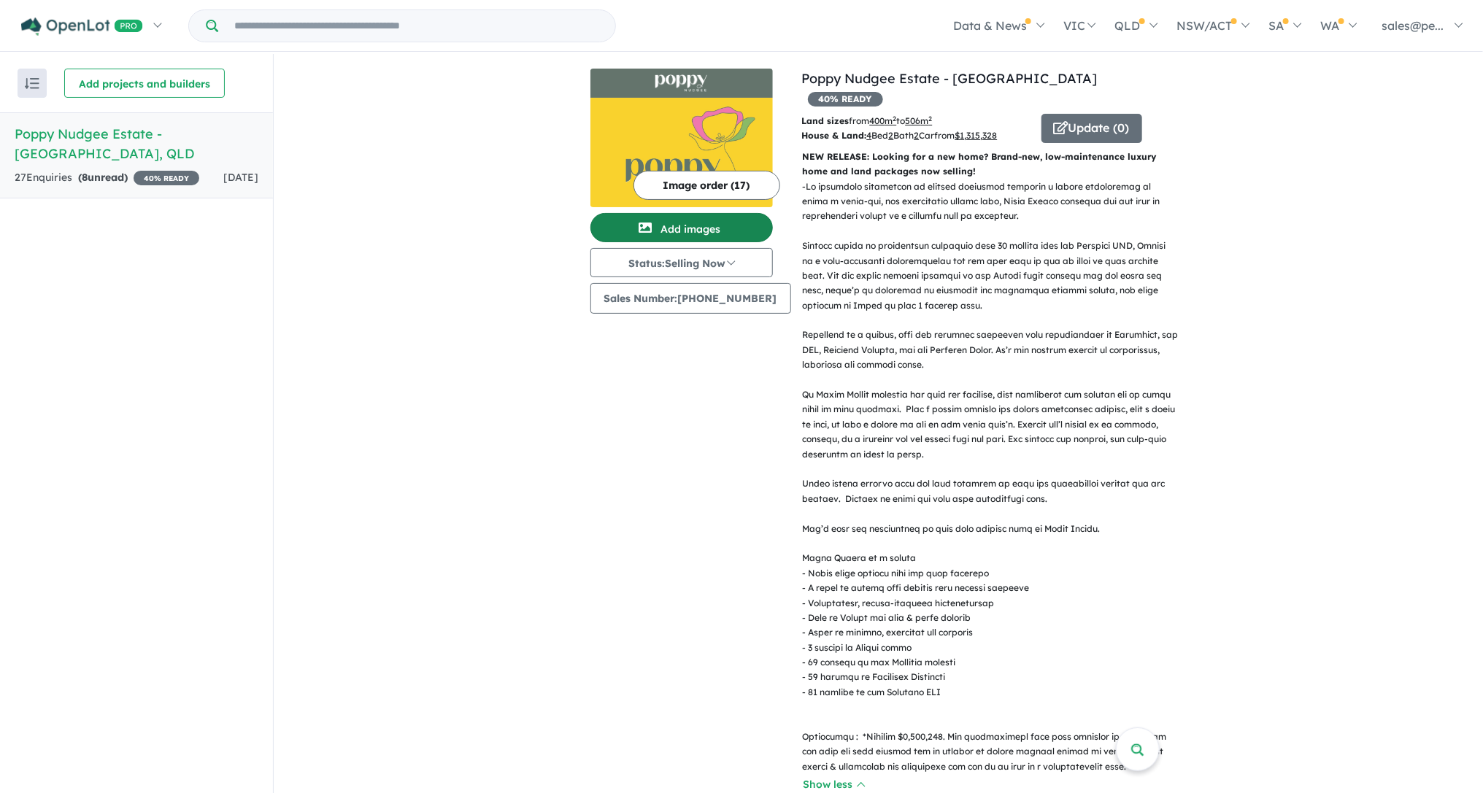
click at [711, 233] on button "Add images" at bounding box center [681, 227] width 182 height 29
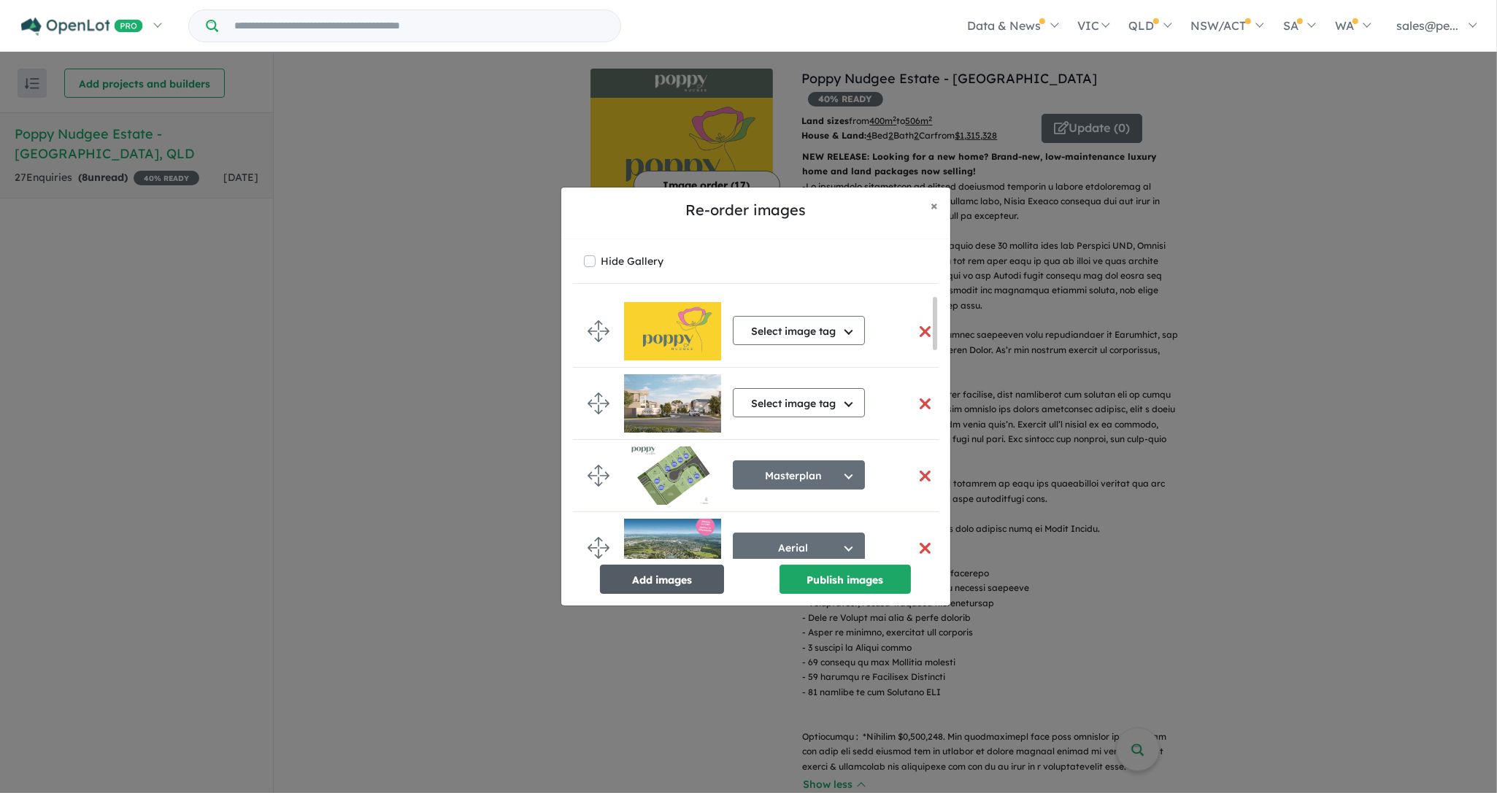
click at [665, 575] on button "Add images" at bounding box center [662, 579] width 124 height 29
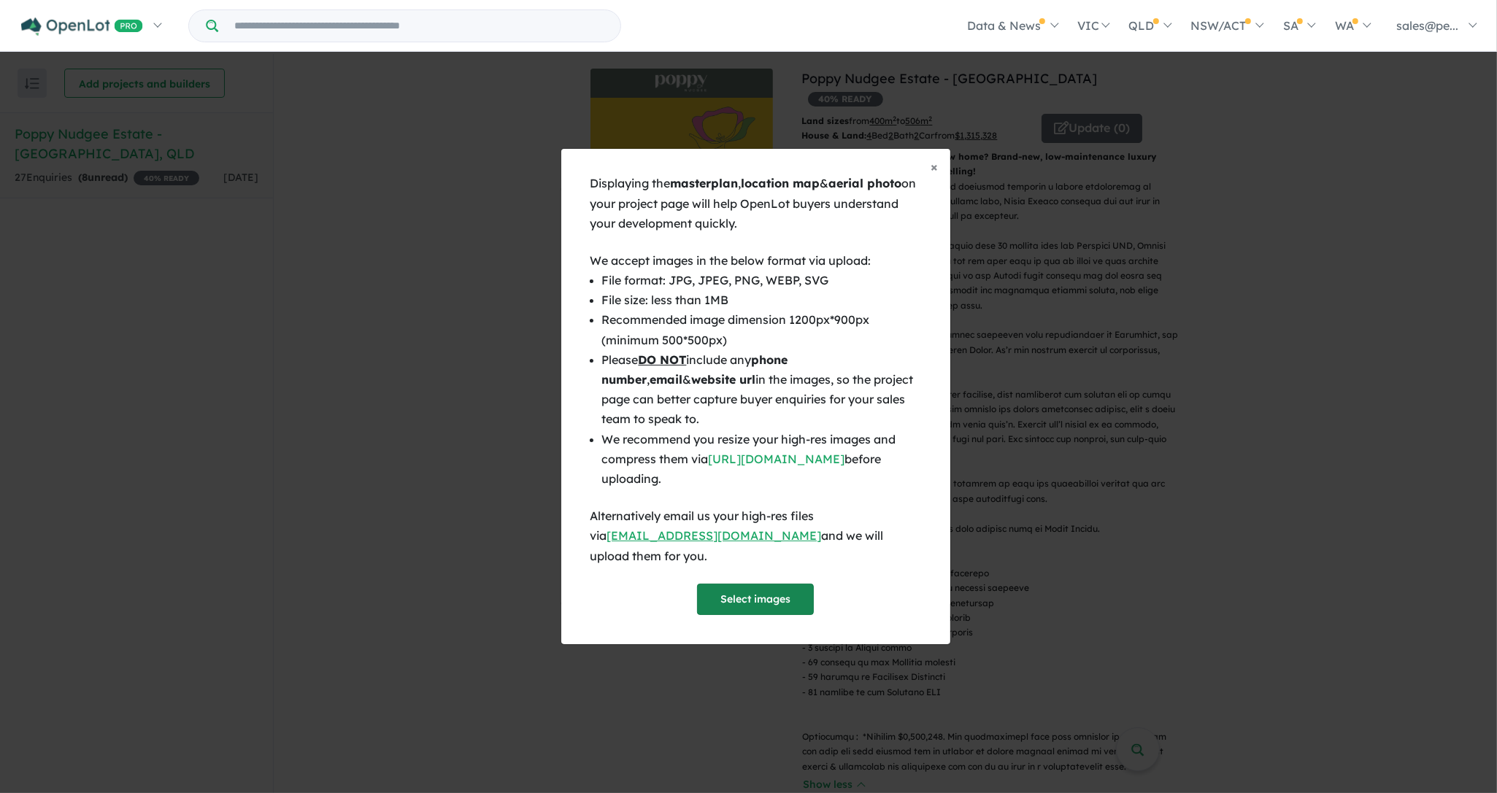
click at [745, 589] on button "Select images" at bounding box center [755, 599] width 117 height 31
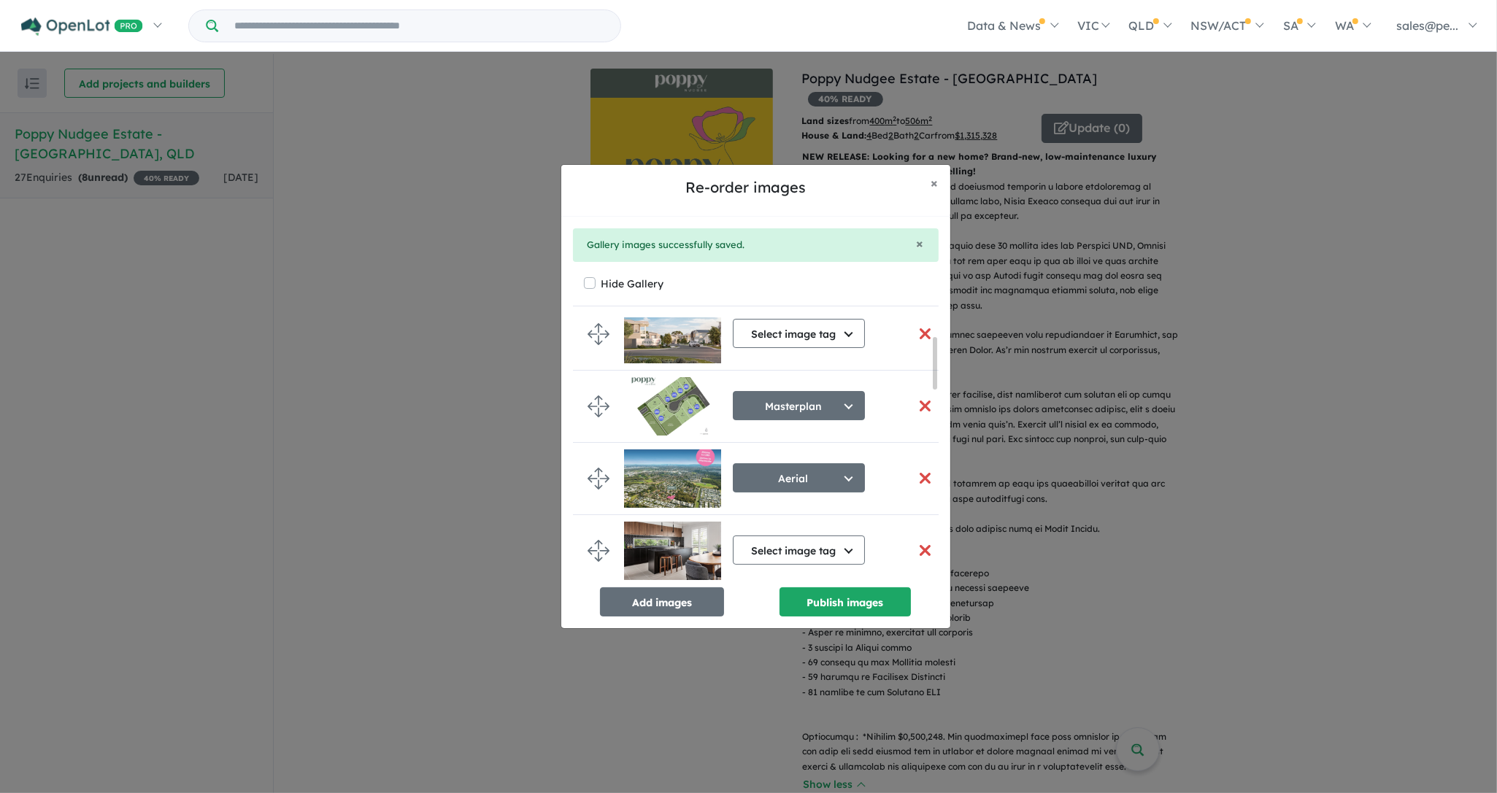
drag, startPoint x: 934, startPoint y: 339, endPoint x: 935, endPoint y: 360, distance: 21.9
click at [935, 359] on div at bounding box center [935, 363] width 4 height 53
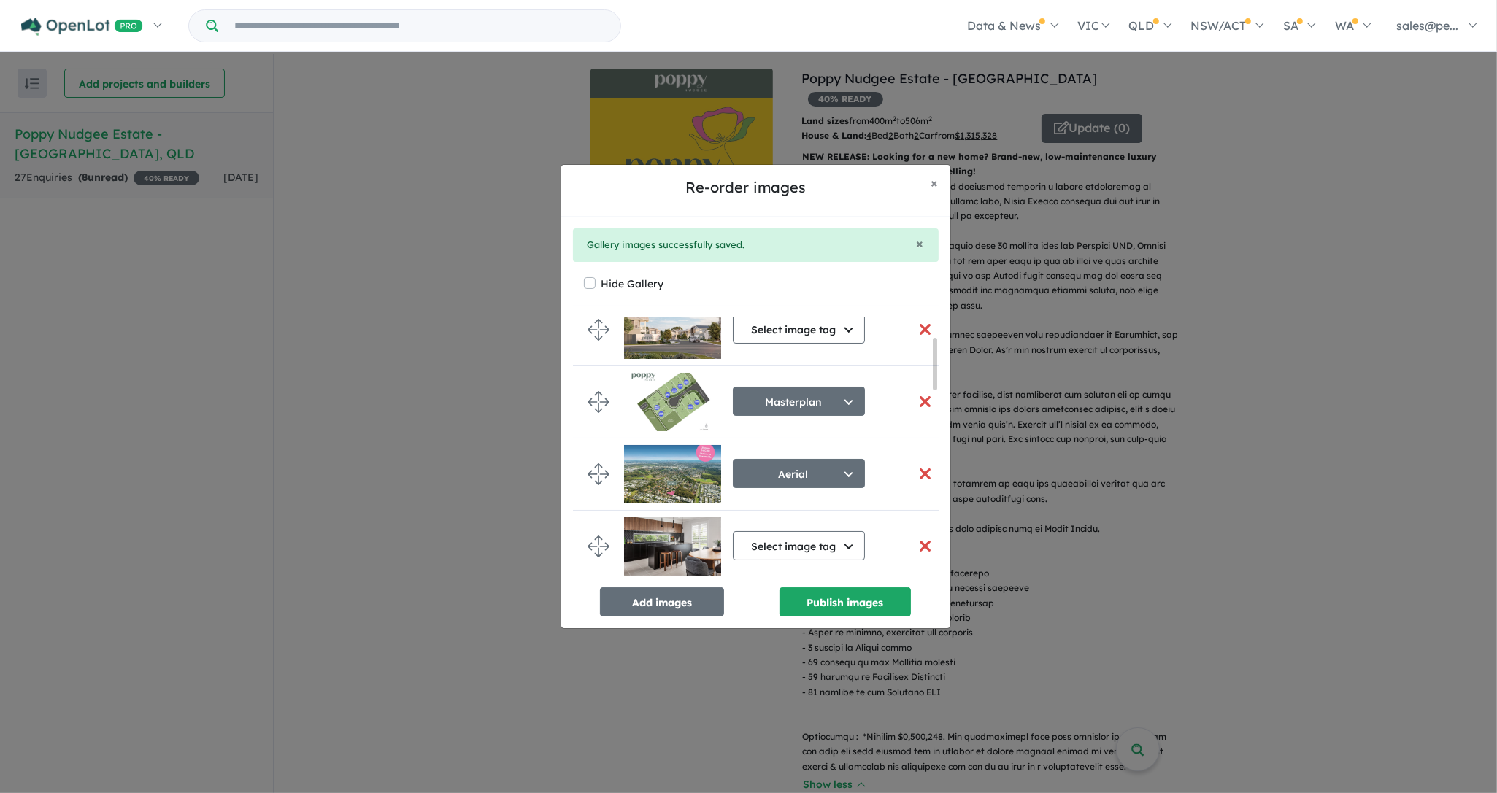
click at [919, 404] on button "button" at bounding box center [925, 401] width 31 height 31
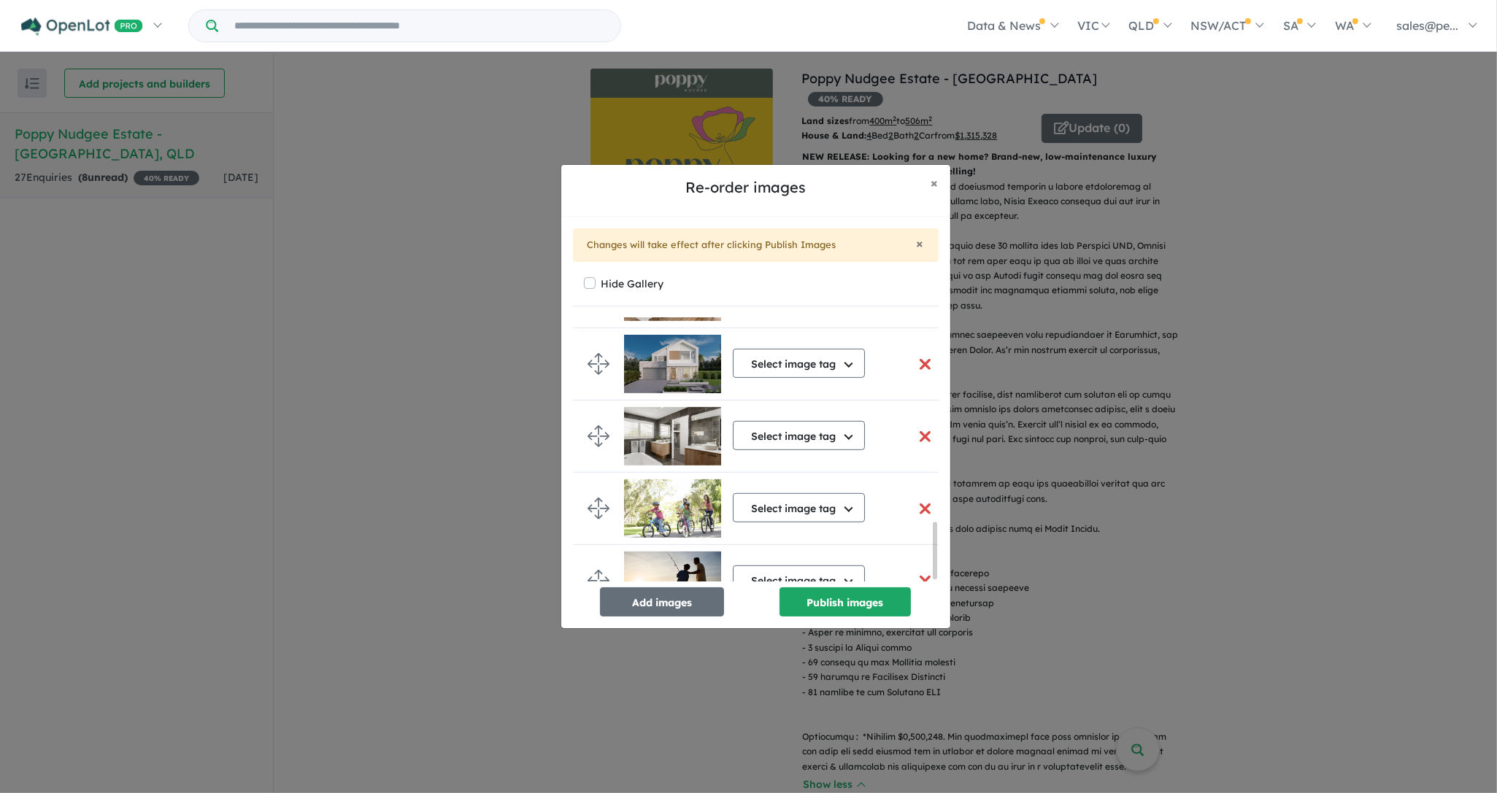
scroll to position [964, 0]
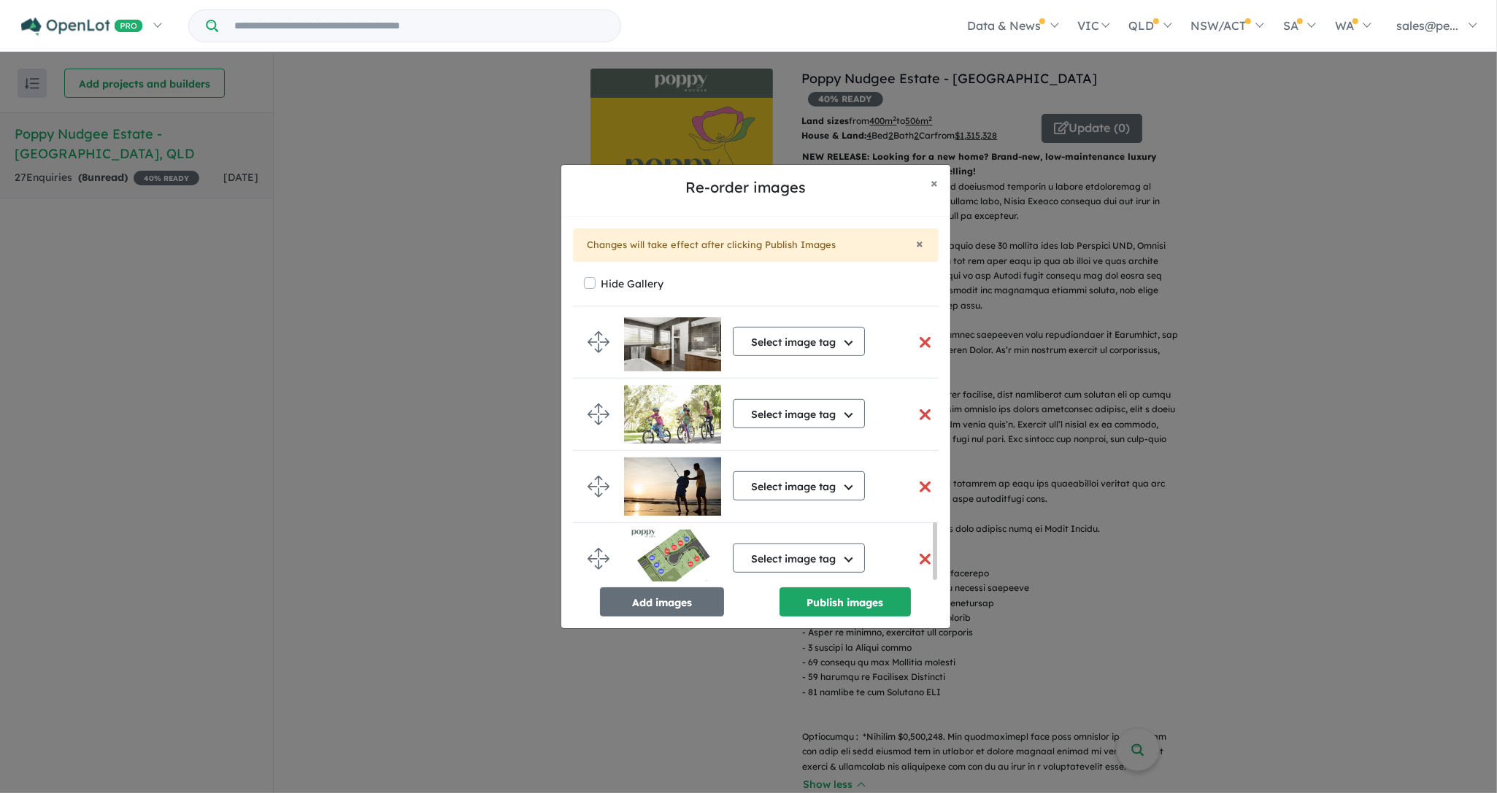
drag, startPoint x: 934, startPoint y: 362, endPoint x: 929, endPoint y: 594, distance: 232.1
click at [929, 594] on div "Select image tag Select image tag Aerial Location Map Masterplan Lifestyle Amen…" at bounding box center [756, 467] width 366 height 298
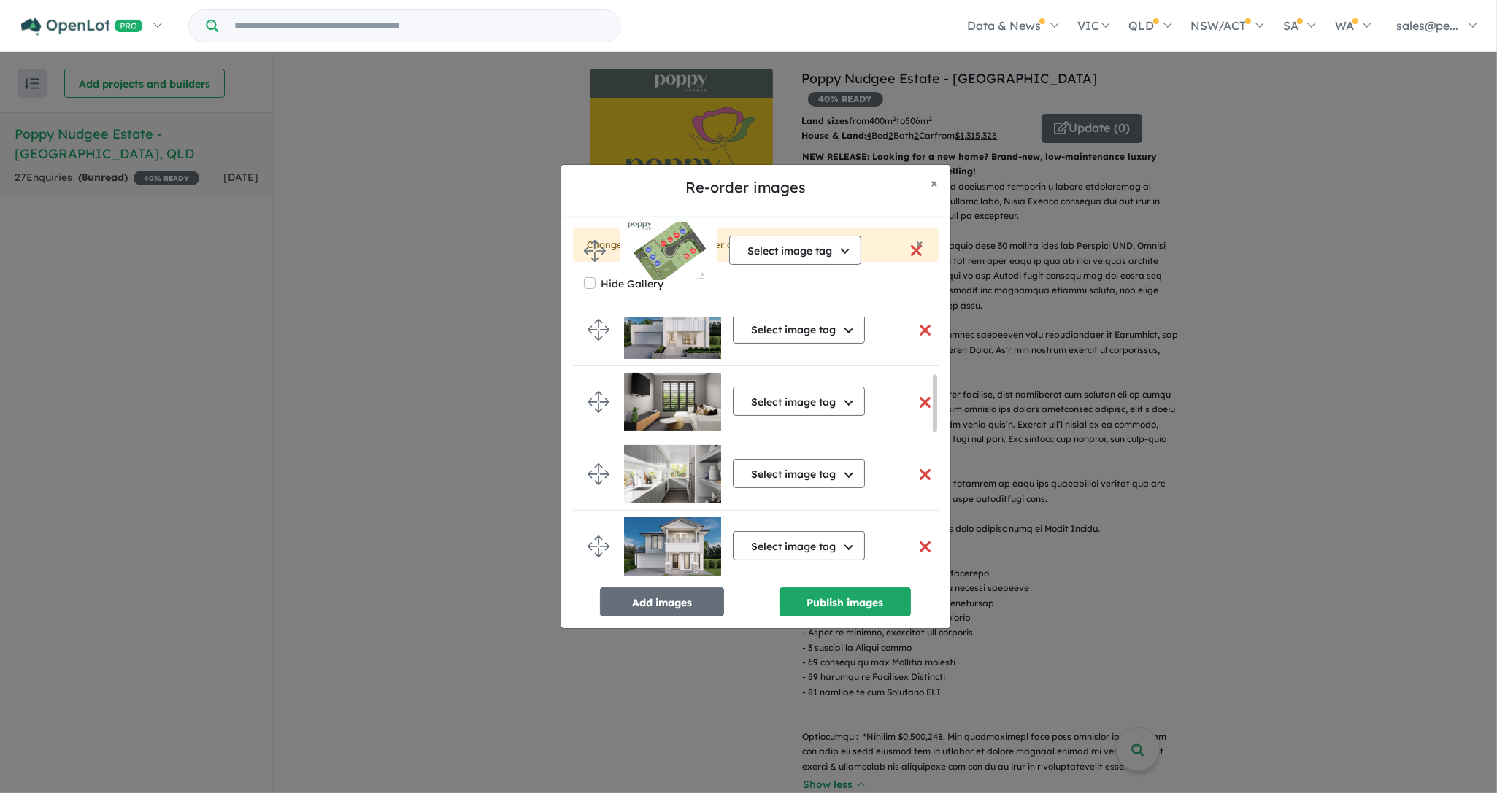
scroll to position [0, 0]
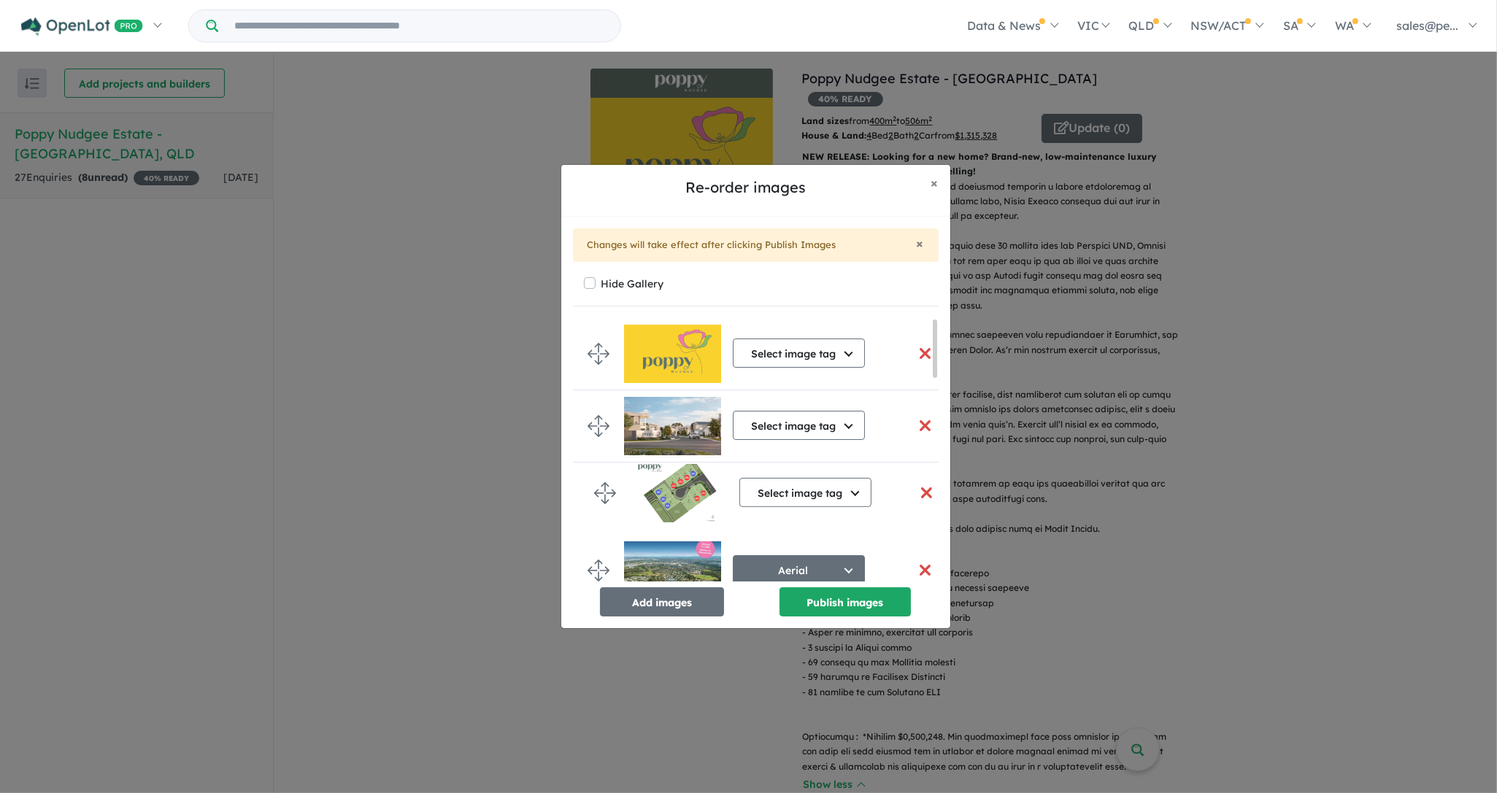
drag, startPoint x: 597, startPoint y: 551, endPoint x: 603, endPoint y: 489, distance: 62.4
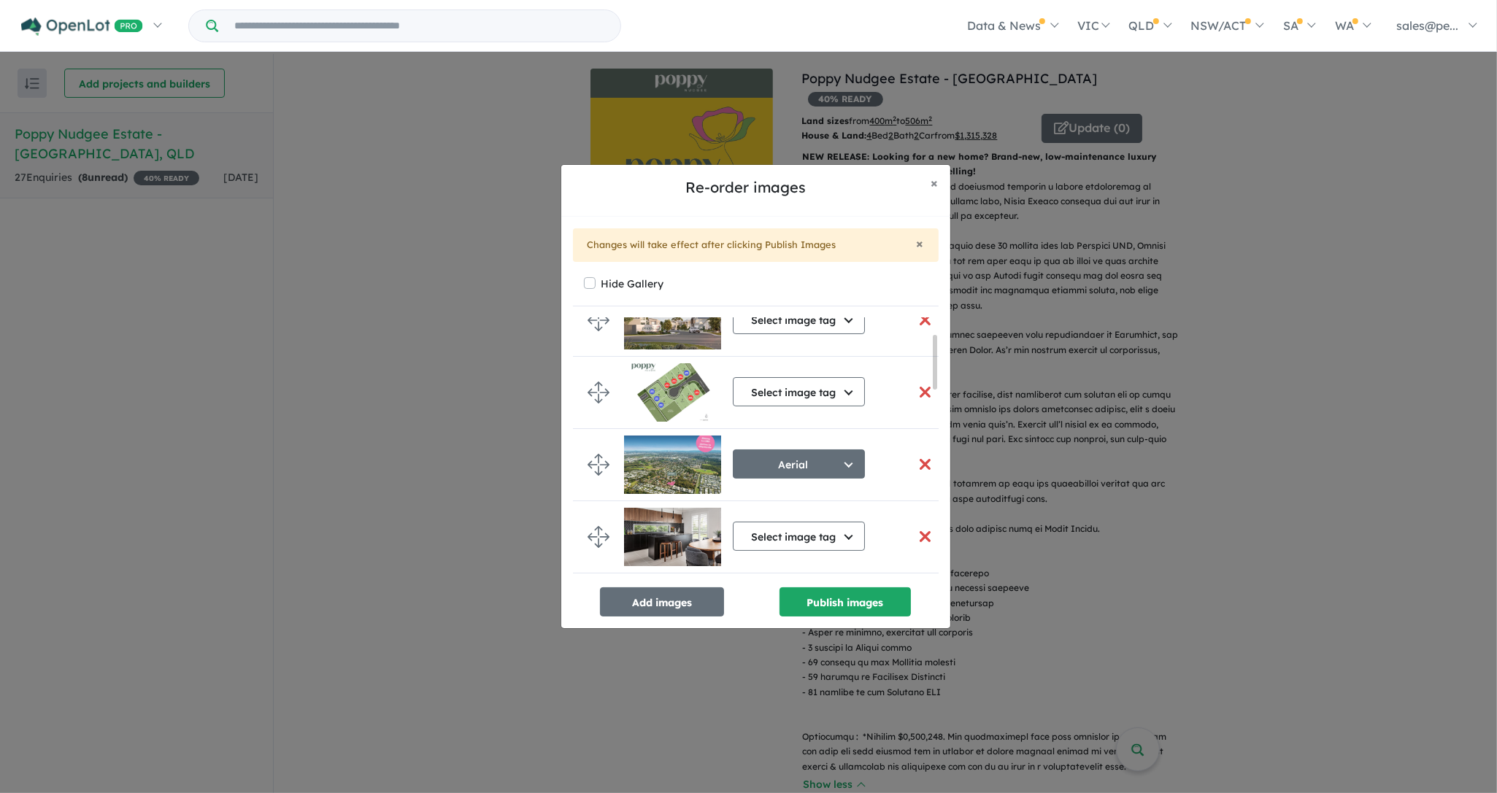
scroll to position [128, 0]
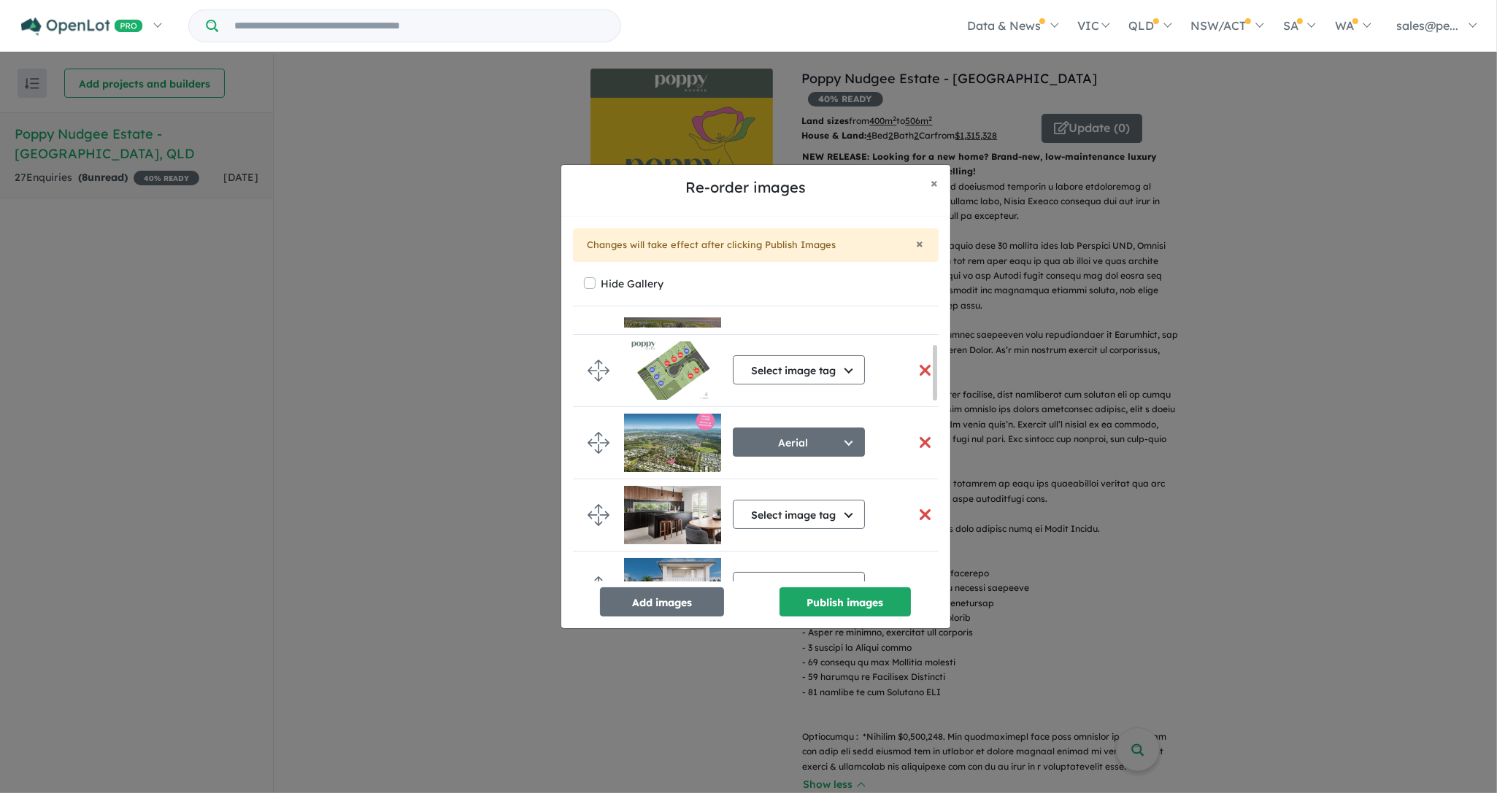
drag, startPoint x: 935, startPoint y: 353, endPoint x: 937, endPoint y: 381, distance: 27.8
click at [937, 381] on div "Select image tag Select image tag Aerial Location Map Masterplan Lifestyle Amen…" at bounding box center [756, 449] width 366 height 263
click at [849, 371] on button "Select image tag" at bounding box center [799, 369] width 132 height 29
click at [807, 501] on button "Masterplan" at bounding box center [805, 504] width 145 height 34
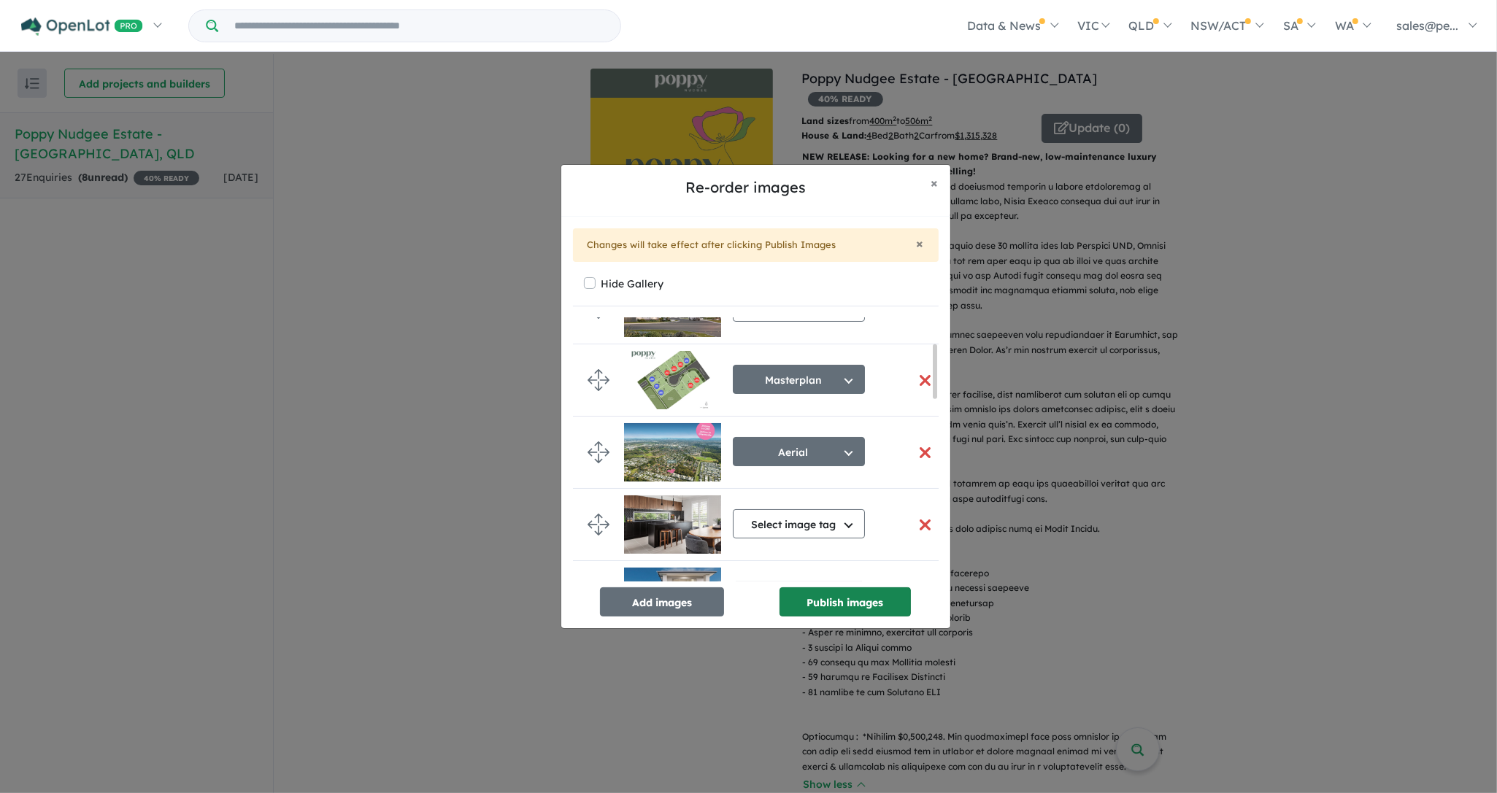
click at [827, 597] on button "Publish images" at bounding box center [844, 601] width 131 height 29
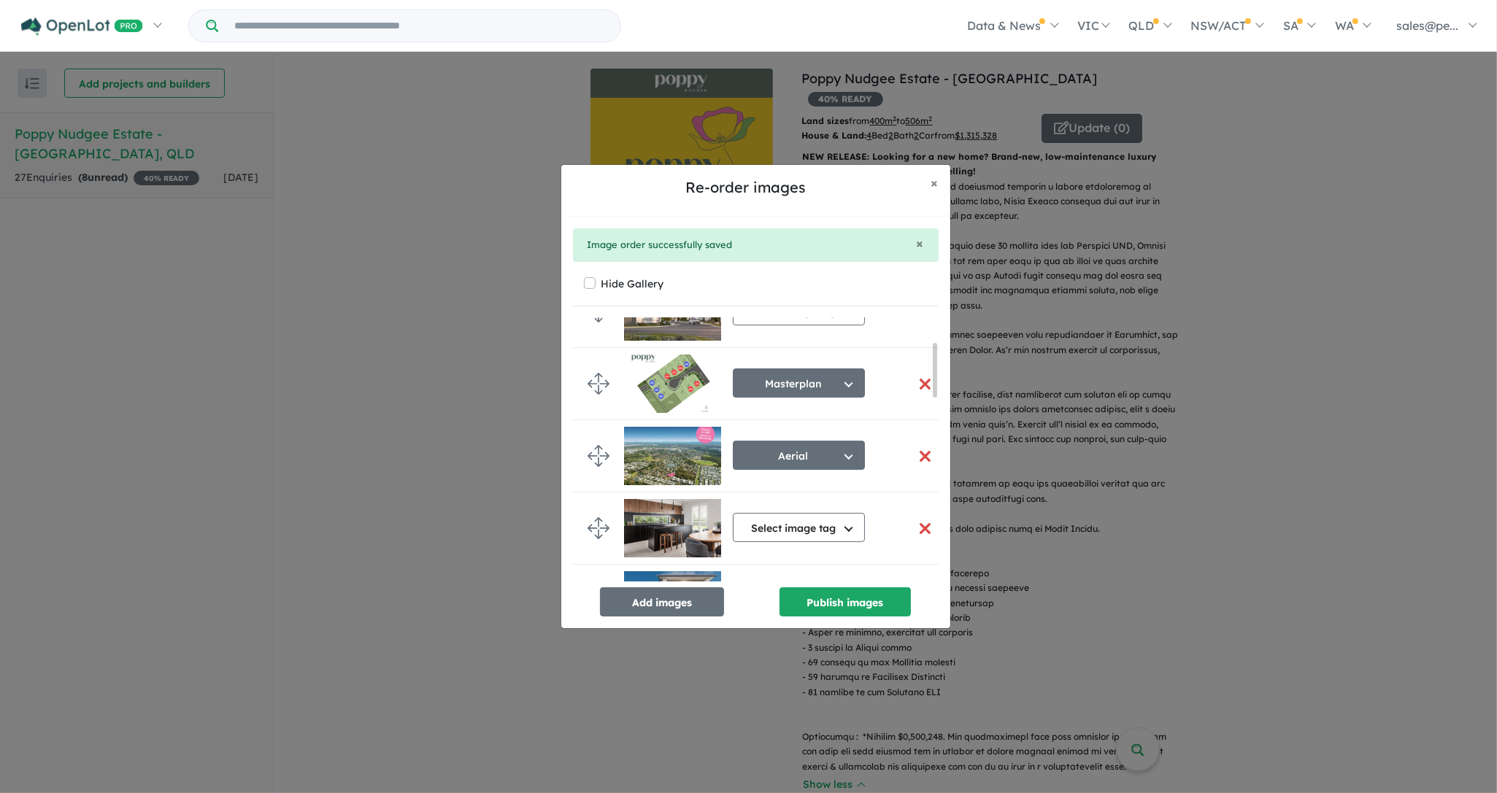
scroll to position [117, 0]
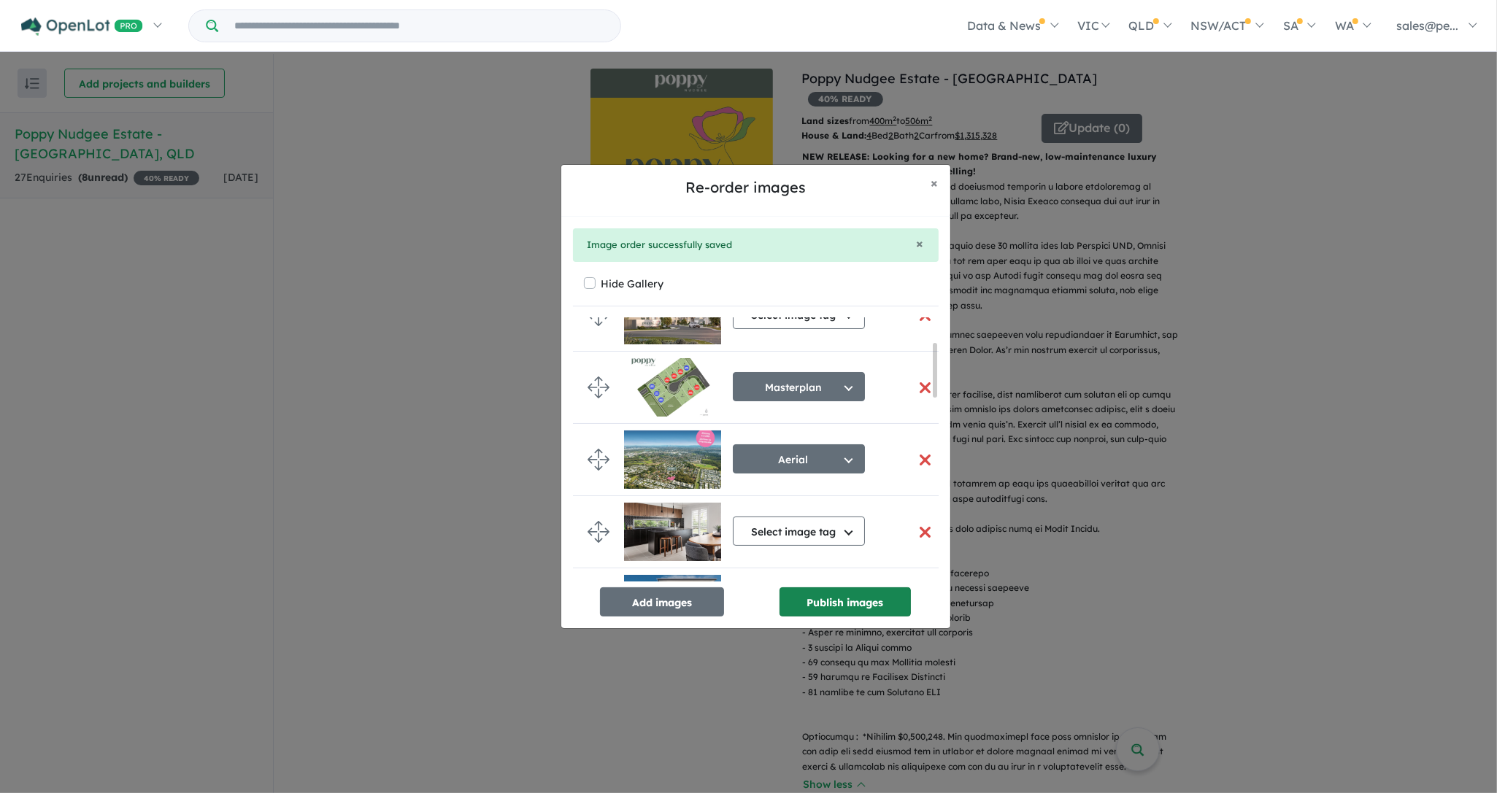
click at [810, 599] on button "Publish images" at bounding box center [844, 601] width 131 height 29
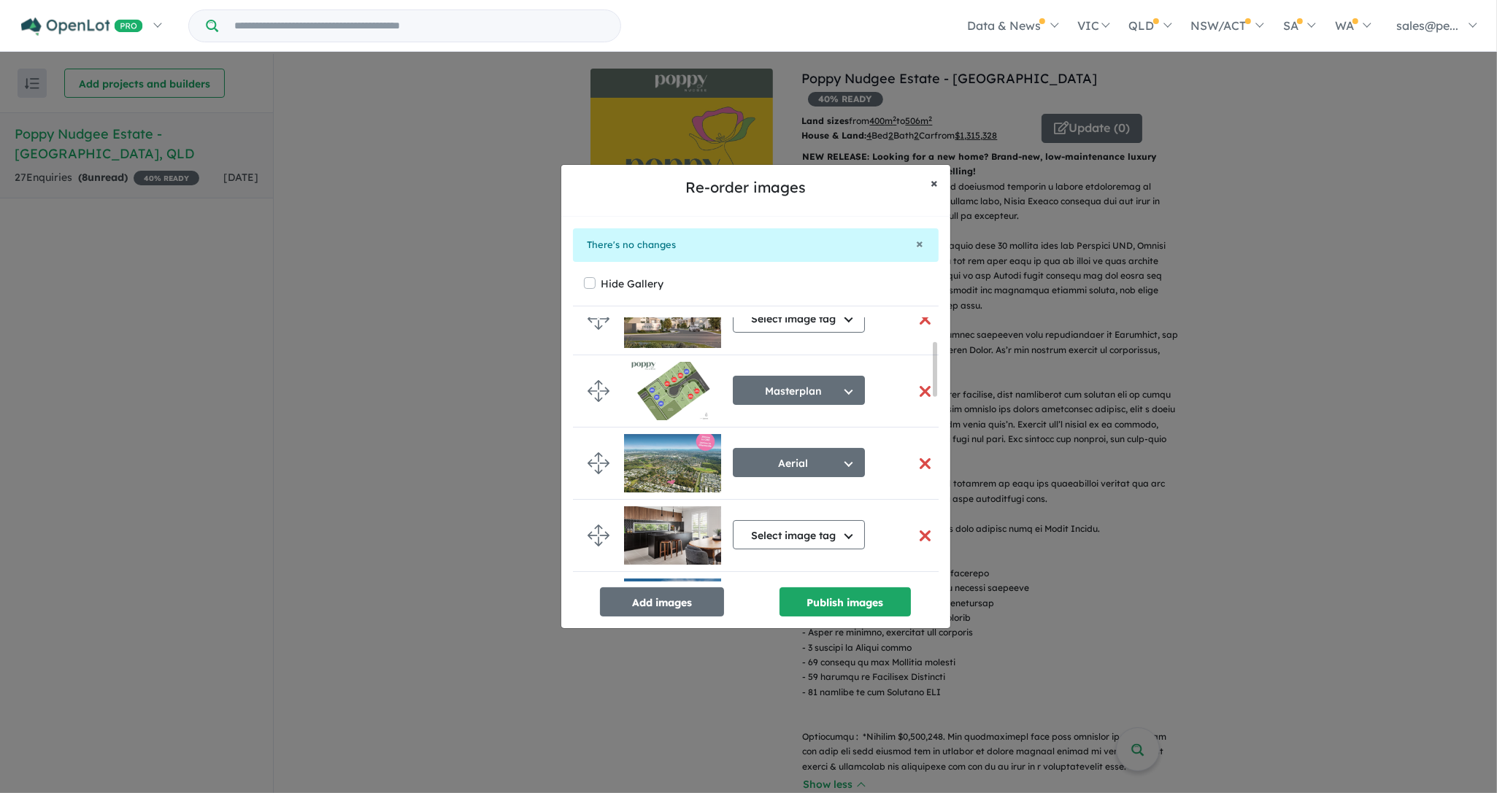
click at [932, 182] on span "×" at bounding box center [934, 182] width 7 height 17
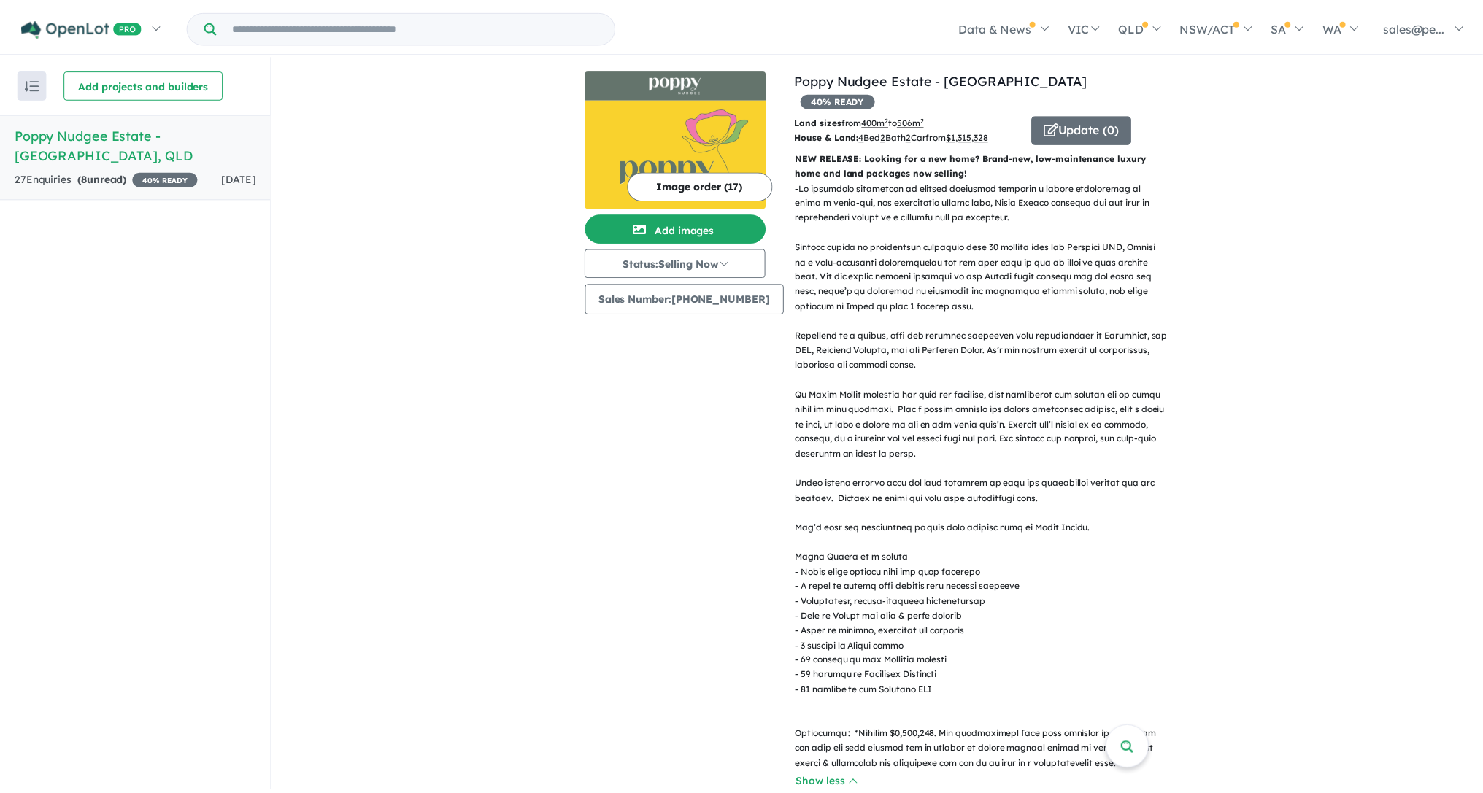
scroll to position [109, 0]
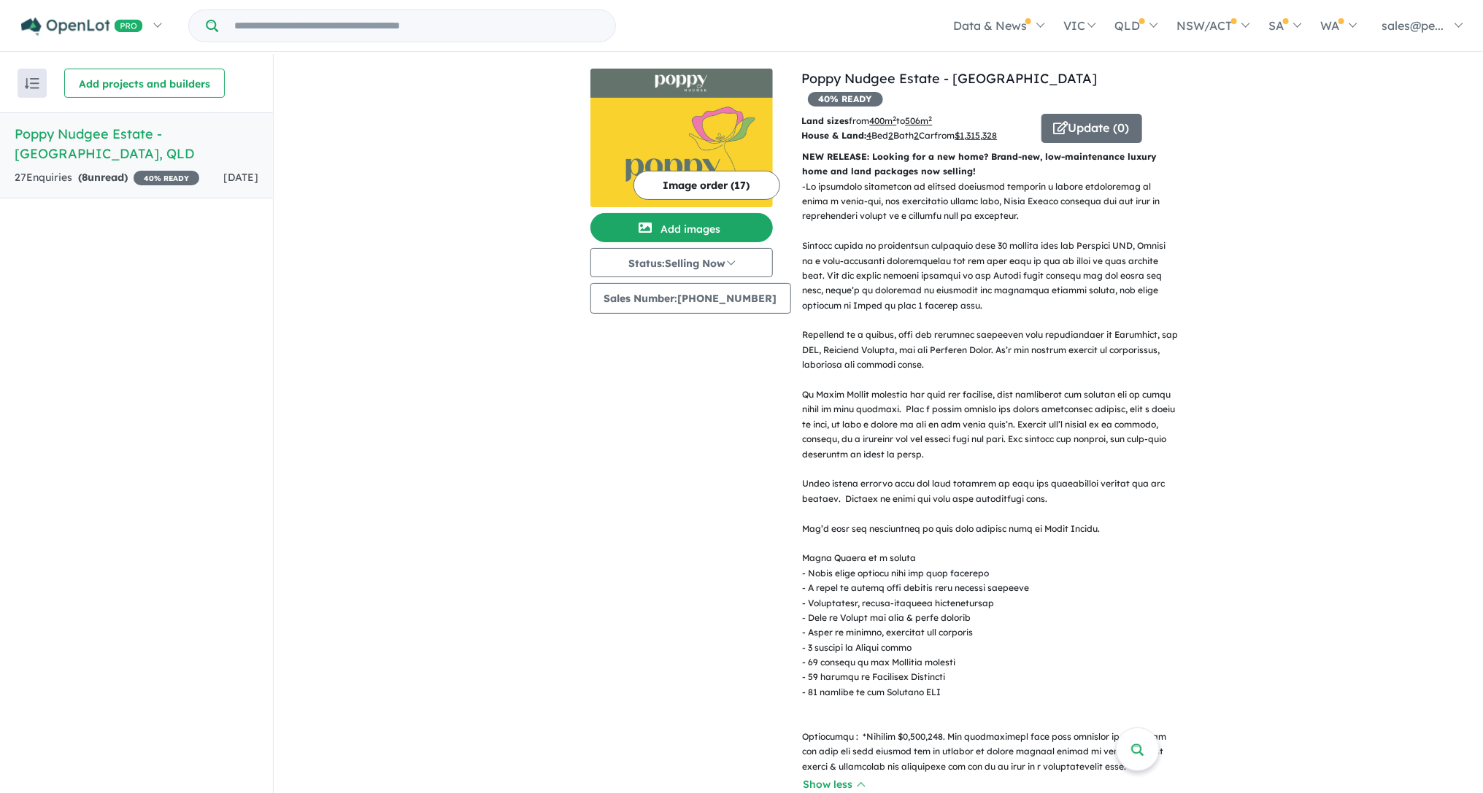
click at [666, 185] on button "Image order ( 17 )" at bounding box center [706, 185] width 147 height 29
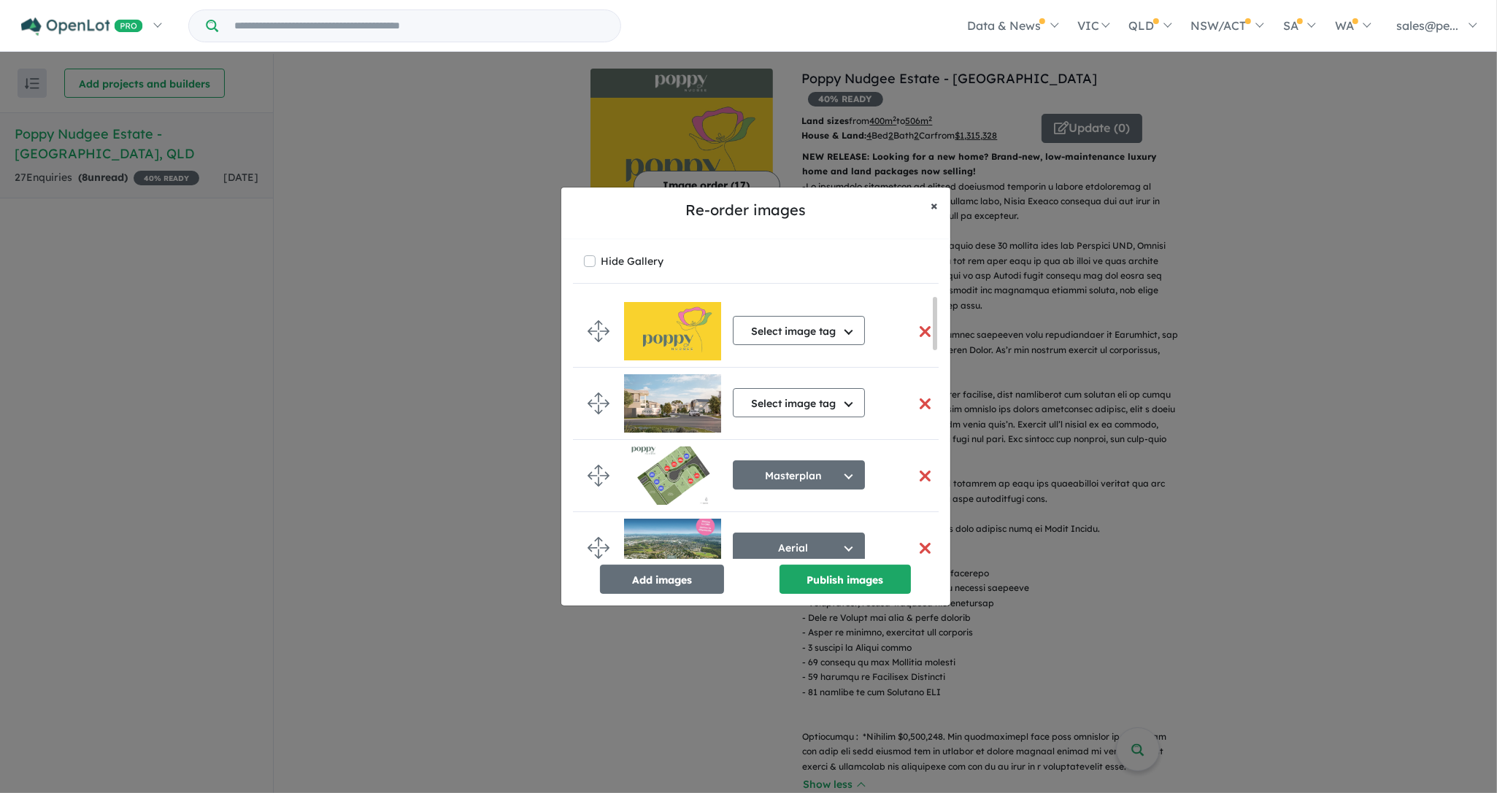
click at [935, 203] on span "×" at bounding box center [934, 205] width 7 height 17
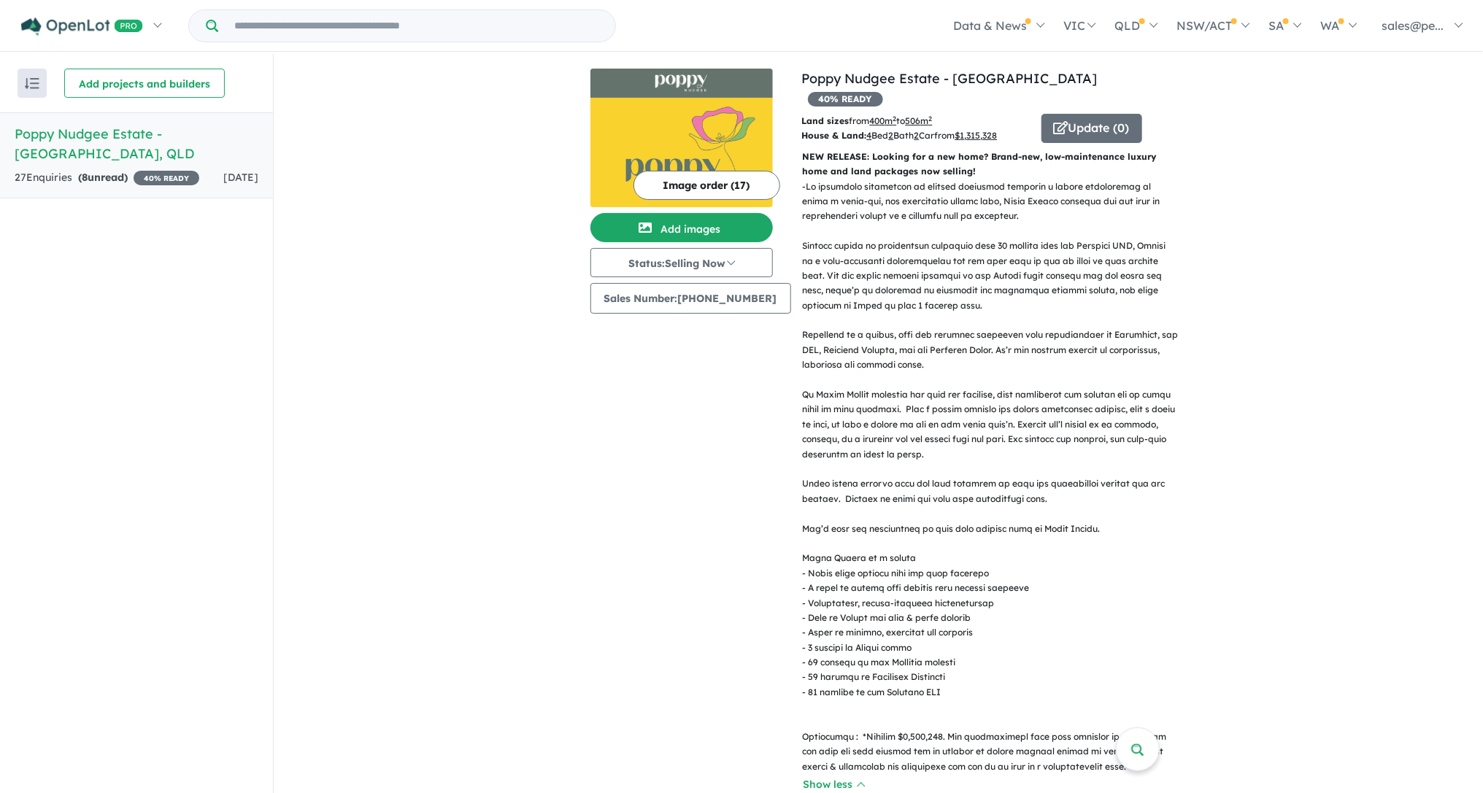
click at [713, 121] on img at bounding box center [681, 152] width 182 height 109
